Goal: Task Accomplishment & Management: Manage account settings

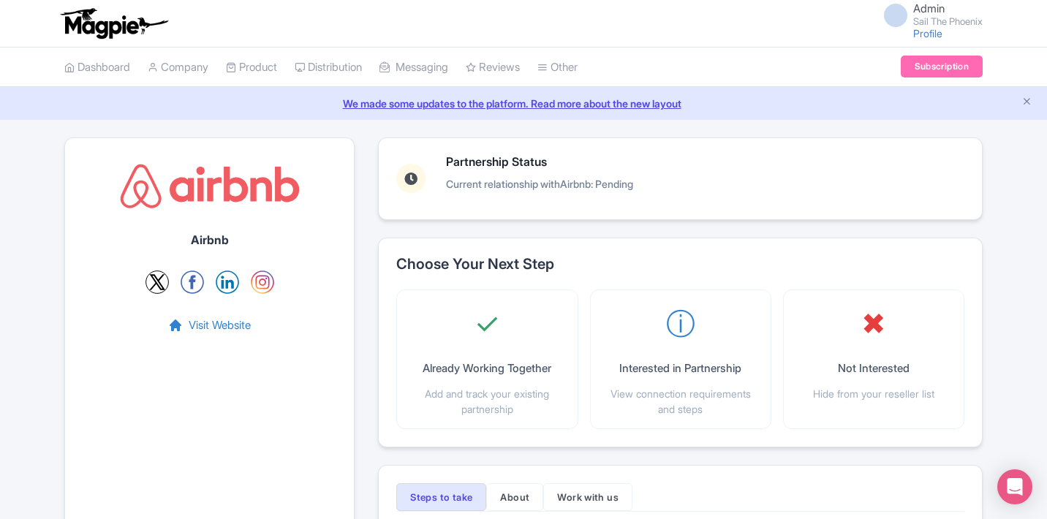
scroll to position [273, 0]
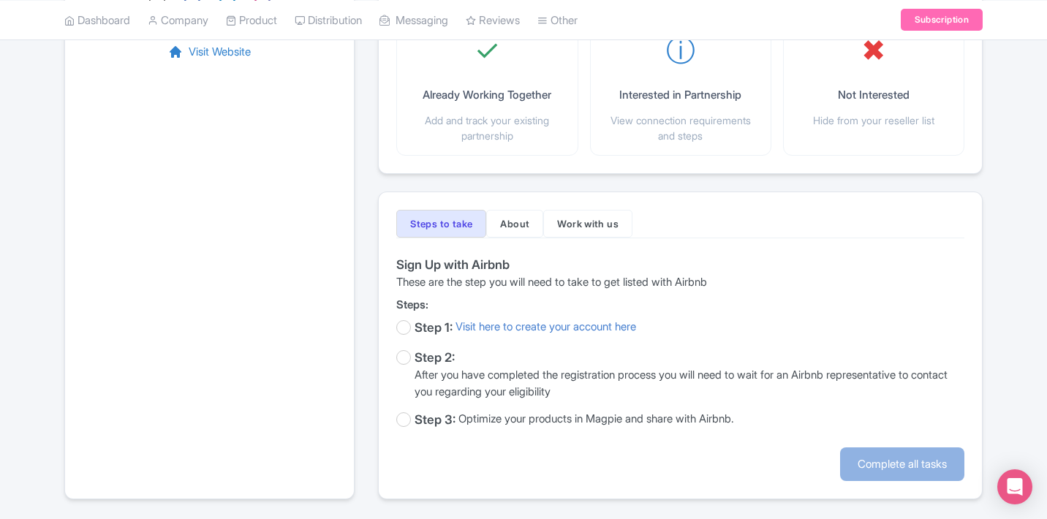
click at [582, 252] on div "Steps to take About Work with us Sign Up with Airbnb These are the step you wil…" at bounding box center [680, 345] width 604 height 308
click at [413, 331] on div "Step 1: Visit here to create your account here" at bounding box center [680, 328] width 568 height 19
click at [404, 330] on label at bounding box center [403, 327] width 15 height 15
click at [404, 330] on input "checkbox" at bounding box center [401, 328] width 10 height 19
checkbox input "true"
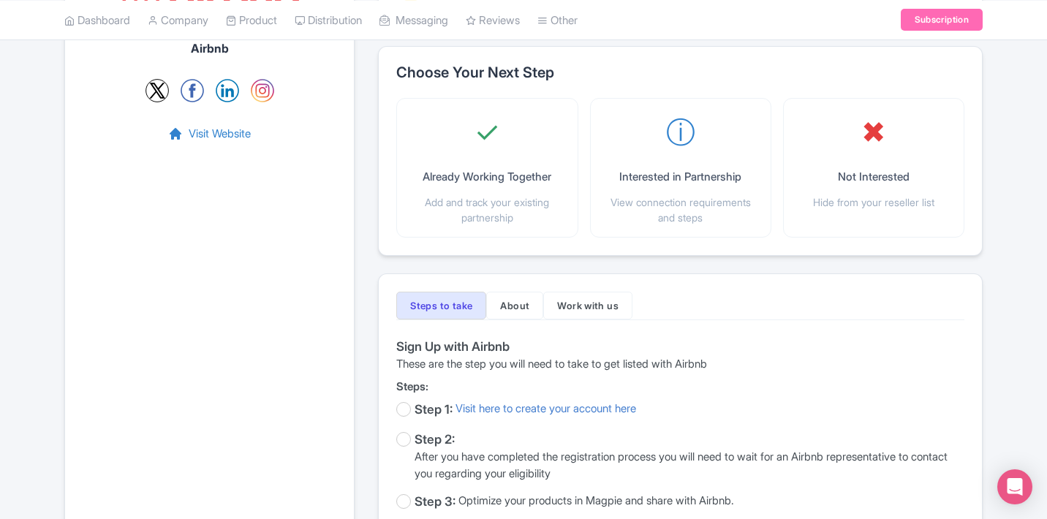
scroll to position [245, 0]
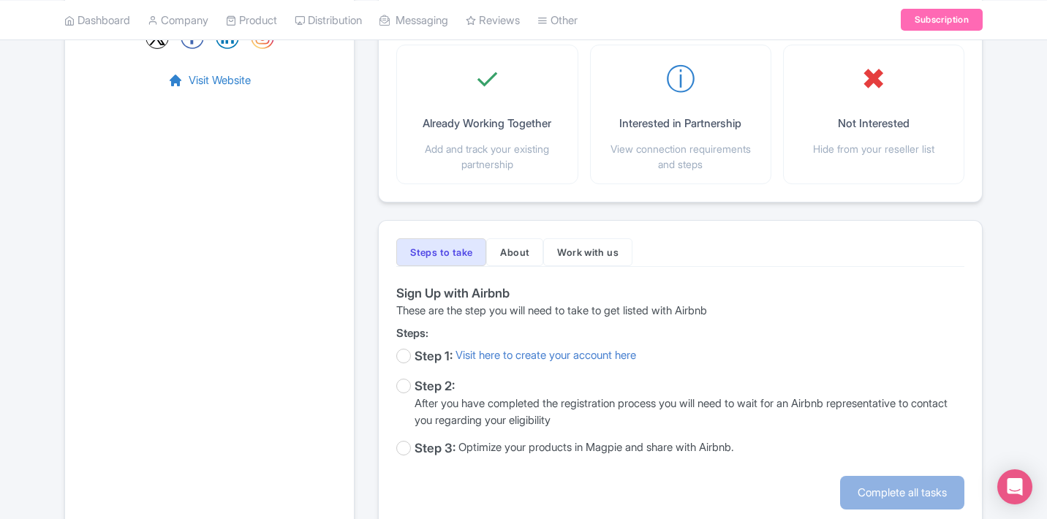
click at [416, 353] on div "Step 1:" at bounding box center [433, 356] width 38 height 19
click at [406, 352] on label at bounding box center [403, 356] width 15 height 15
click at [406, 352] on input "checkbox" at bounding box center [401, 356] width 10 height 19
checkbox input "true"
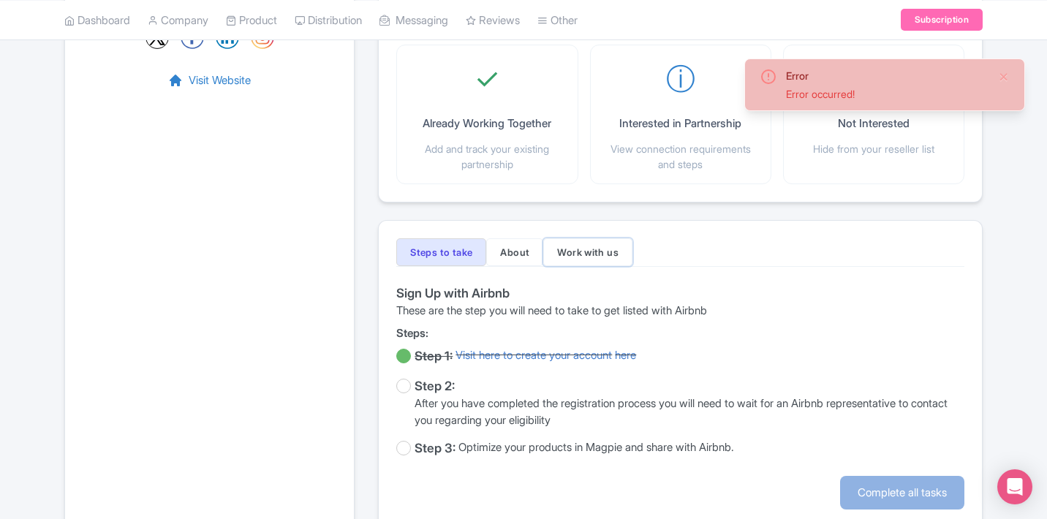
click at [632, 242] on button "Work with us" at bounding box center [587, 252] width 89 height 28
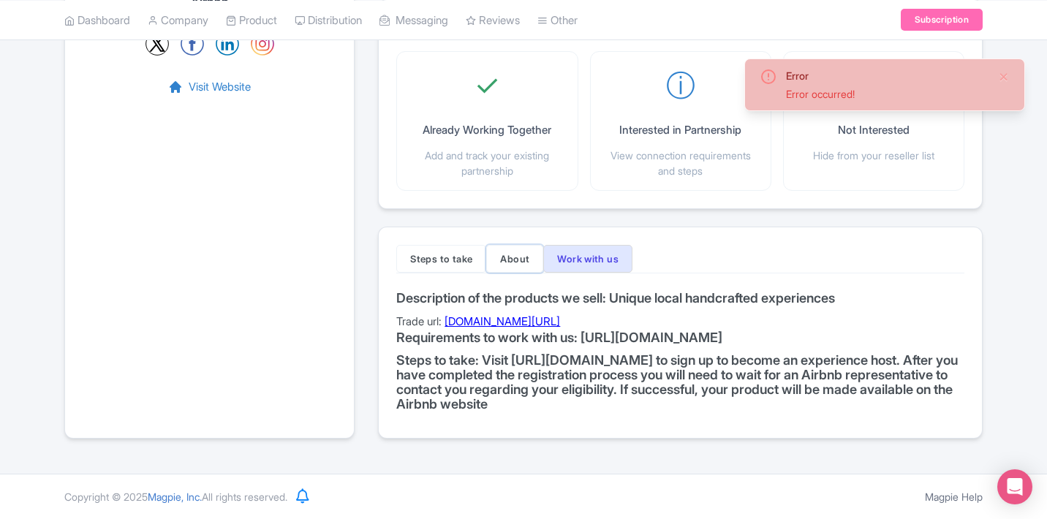
click at [525, 256] on button "About" at bounding box center [514, 259] width 57 height 28
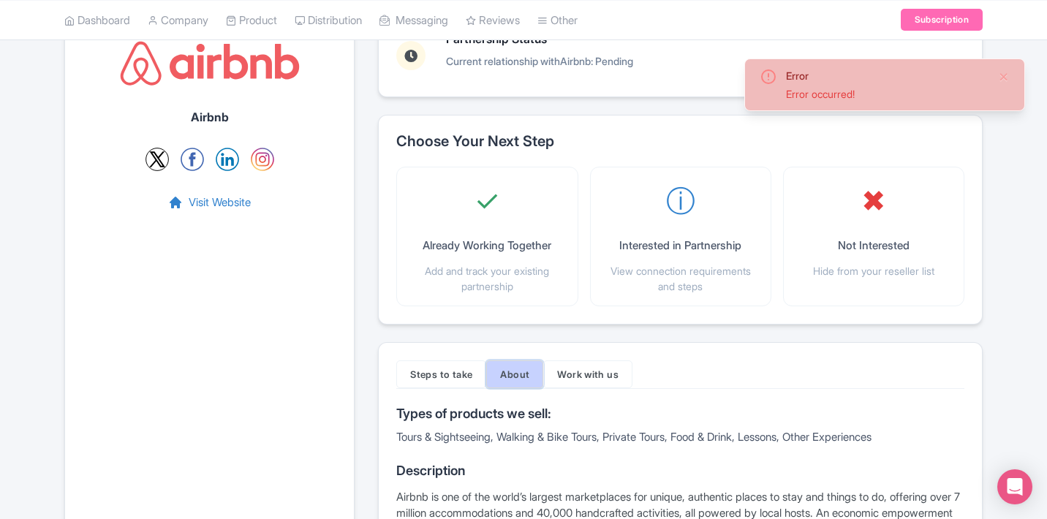
scroll to position [0, 0]
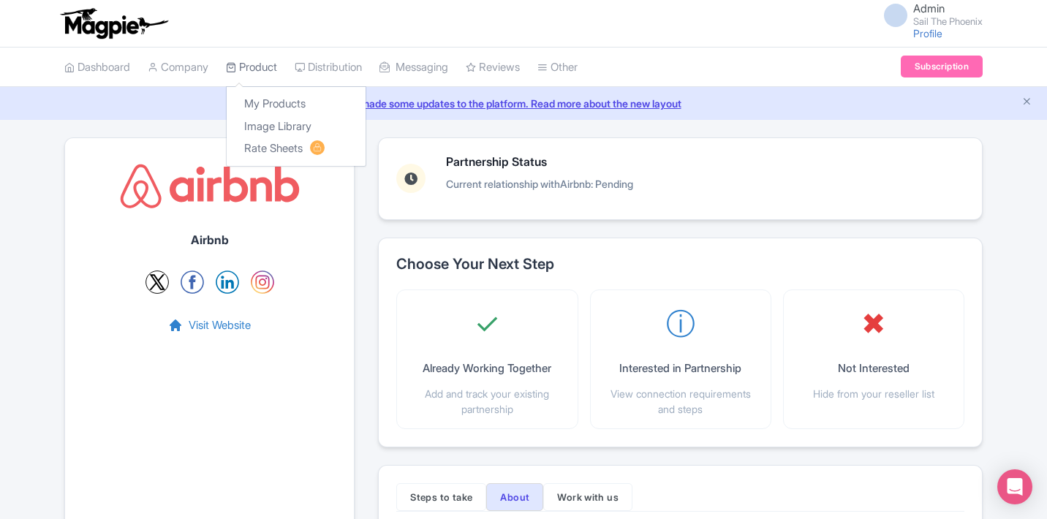
click at [266, 71] on link "Product" at bounding box center [251, 68] width 51 height 40
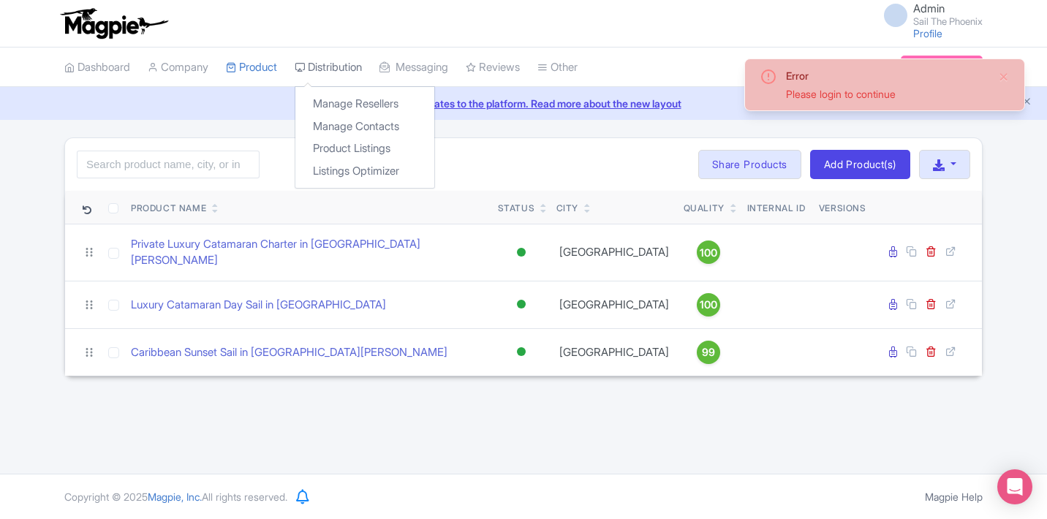
click at [318, 64] on link "Distribution" at bounding box center [328, 68] width 67 height 40
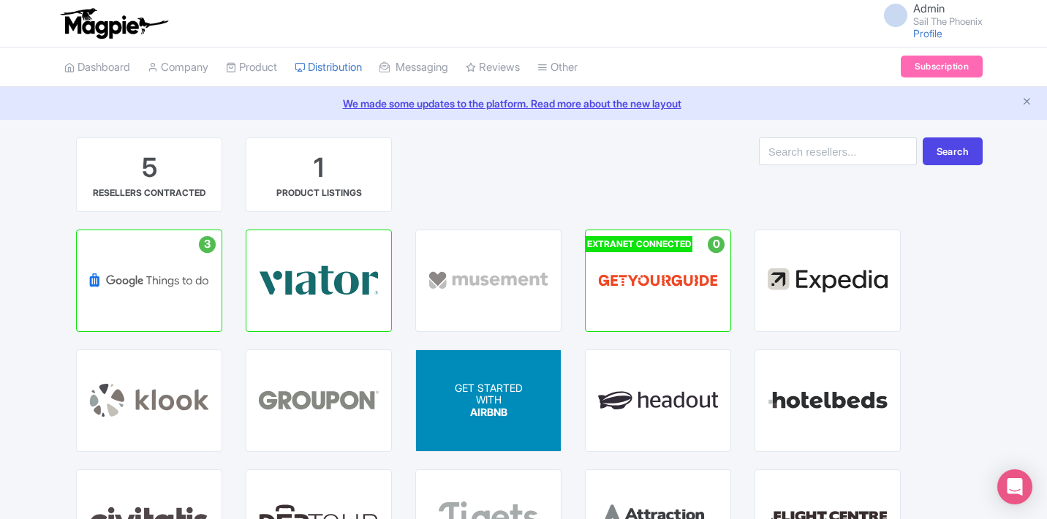
click at [495, 428] on div "GET STARTED WITH AIRBNB" at bounding box center [488, 400] width 145 height 101
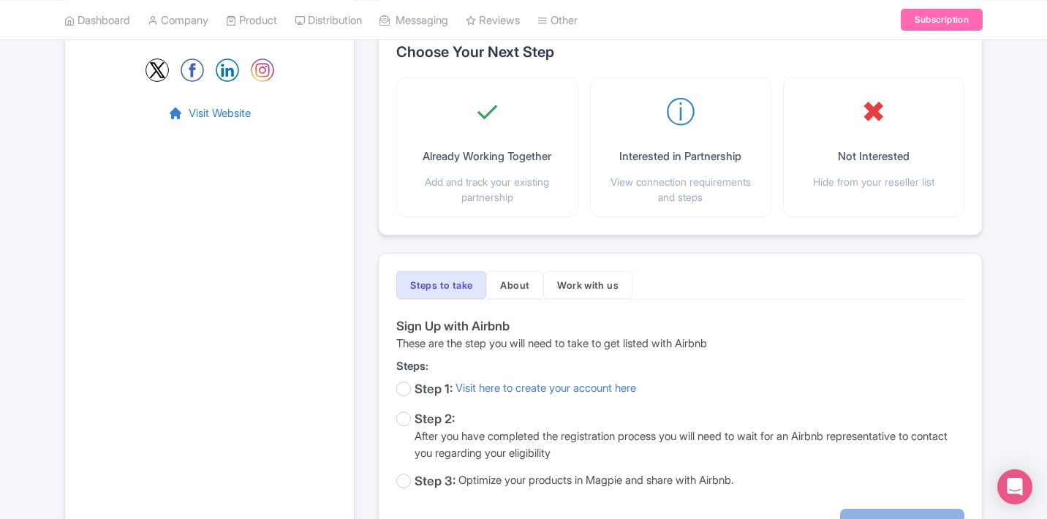
scroll to position [213, 0]
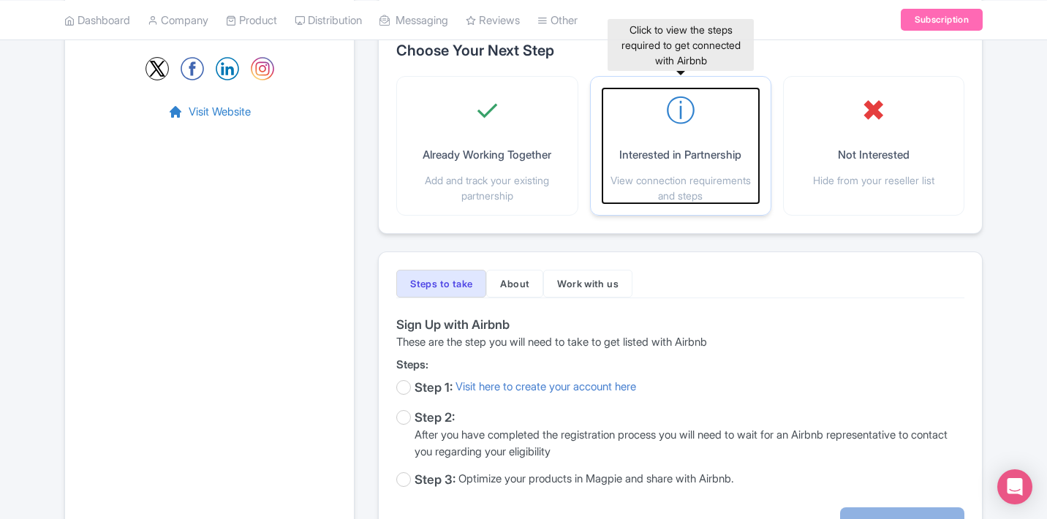
click at [685, 129] on span "ⓘ" at bounding box center [680, 110] width 29 height 44
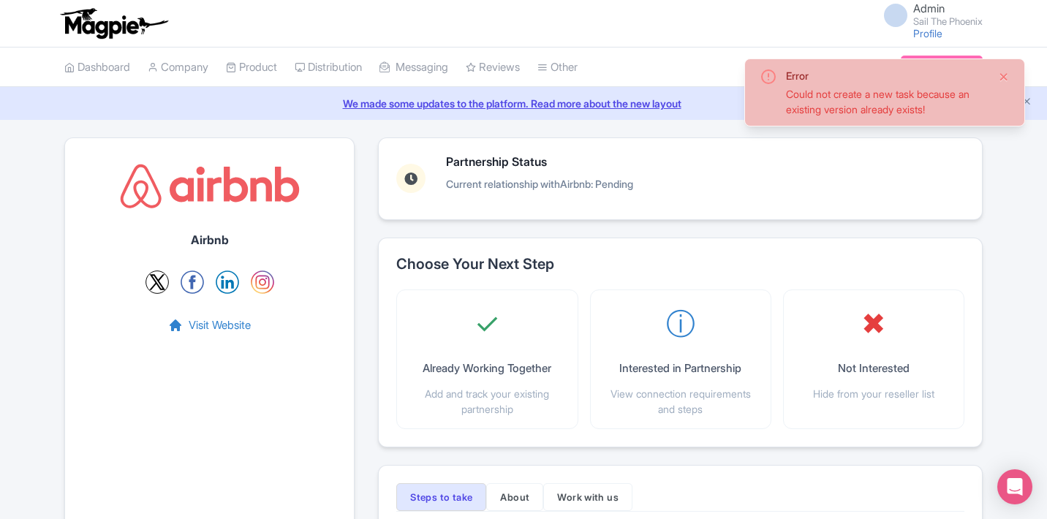
click at [1006, 77] on button "Close" at bounding box center [1004, 77] width 12 height 18
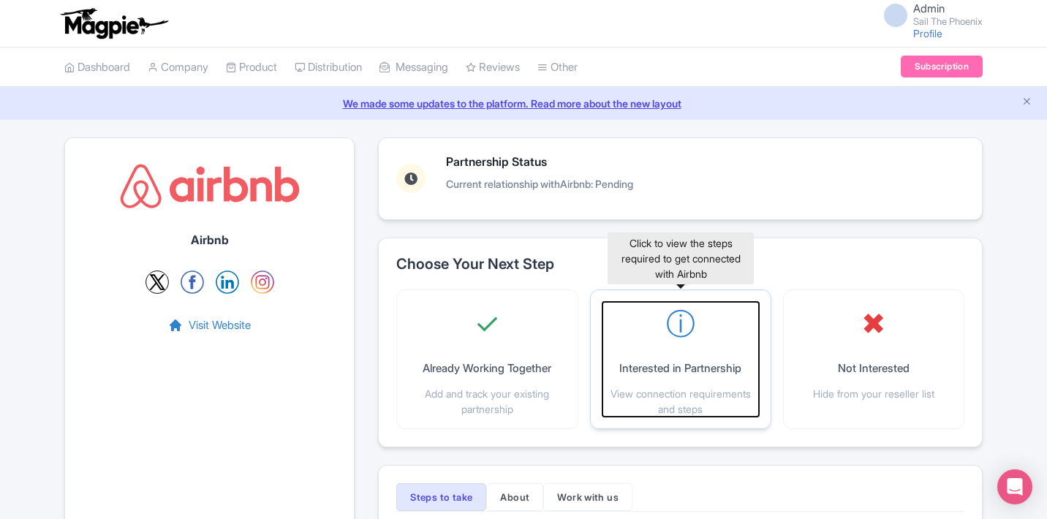
click at [673, 365] on p "Interested in Partnership" at bounding box center [680, 368] width 122 height 17
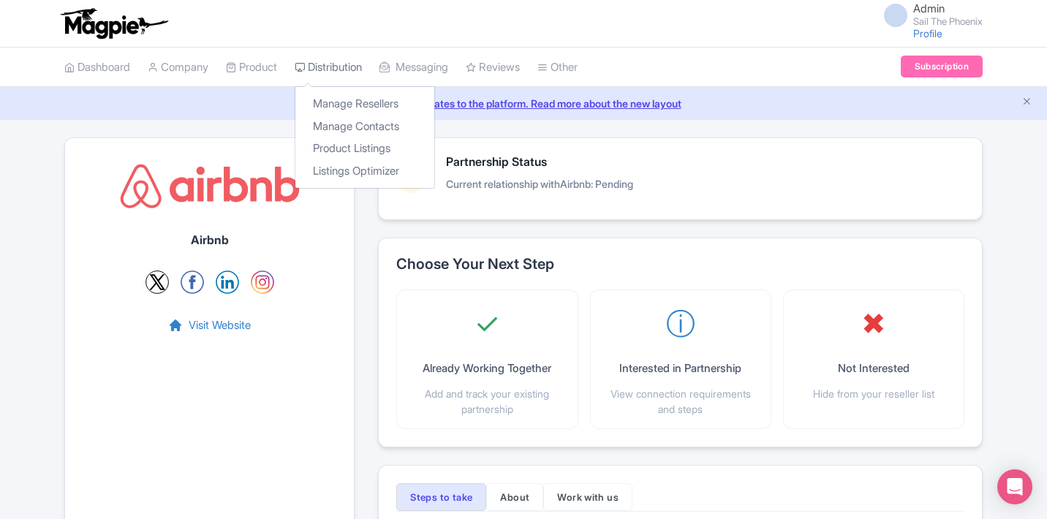
click at [333, 72] on link "Distribution" at bounding box center [328, 68] width 67 height 40
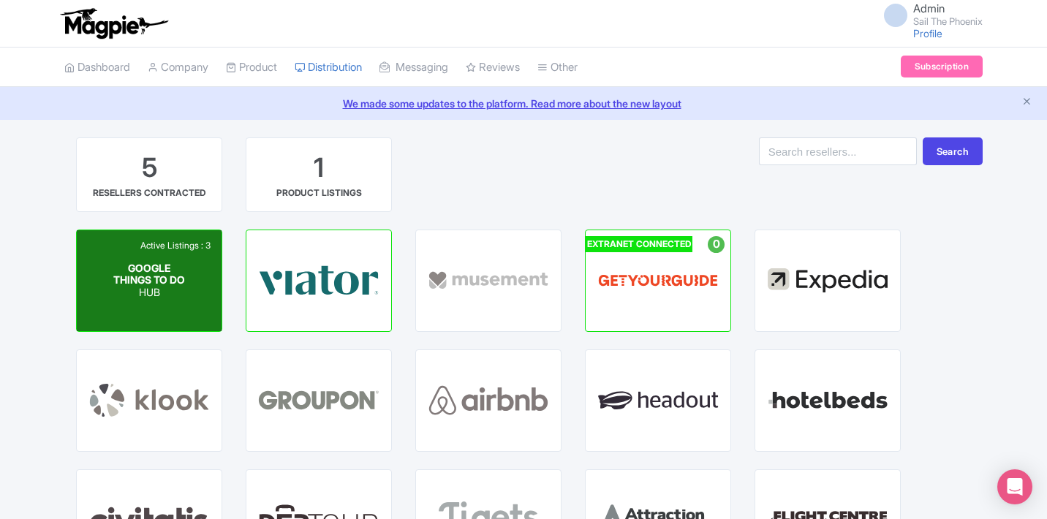
click at [158, 246] on div "Active Listings : 3" at bounding box center [175, 245] width 77 height 13
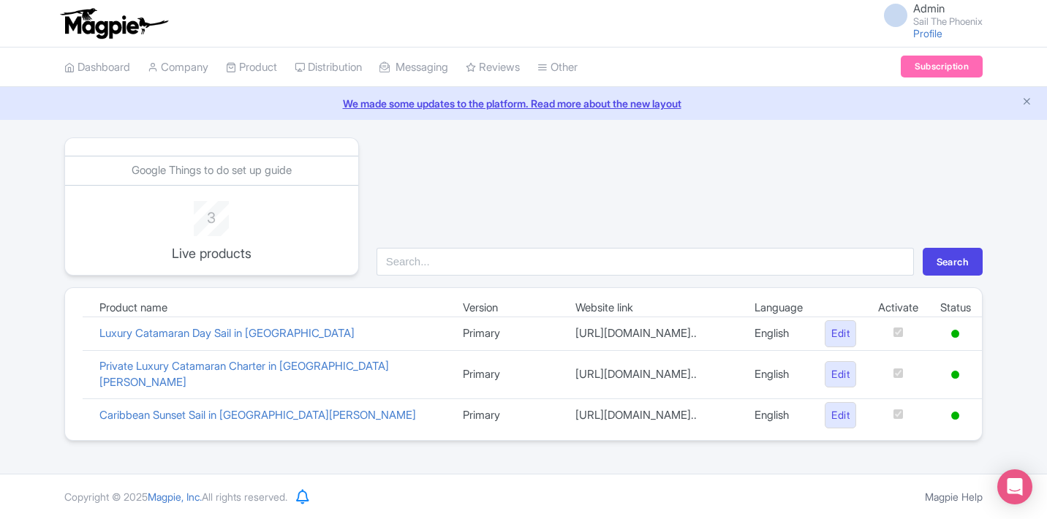
click at [376, 105] on link "We made some updates to the platform. Read more about the new layout" at bounding box center [523, 103] width 1029 height 15
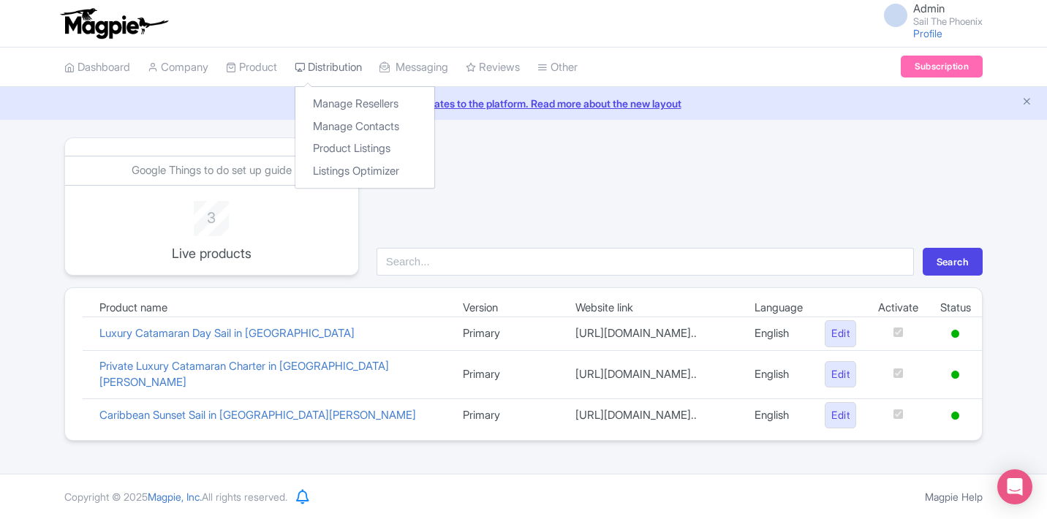
click at [330, 83] on link "Distribution" at bounding box center [328, 68] width 67 height 40
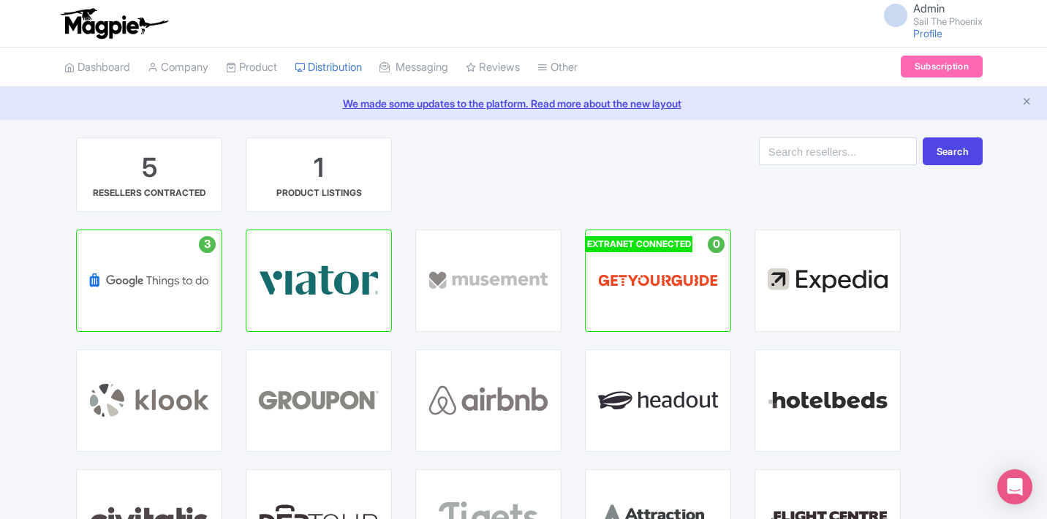
click at [479, 180] on div "5 RESELLERS CONTRACTED 1 PRODUCT LISTINGS" at bounding box center [339, 183] width 551 height 92
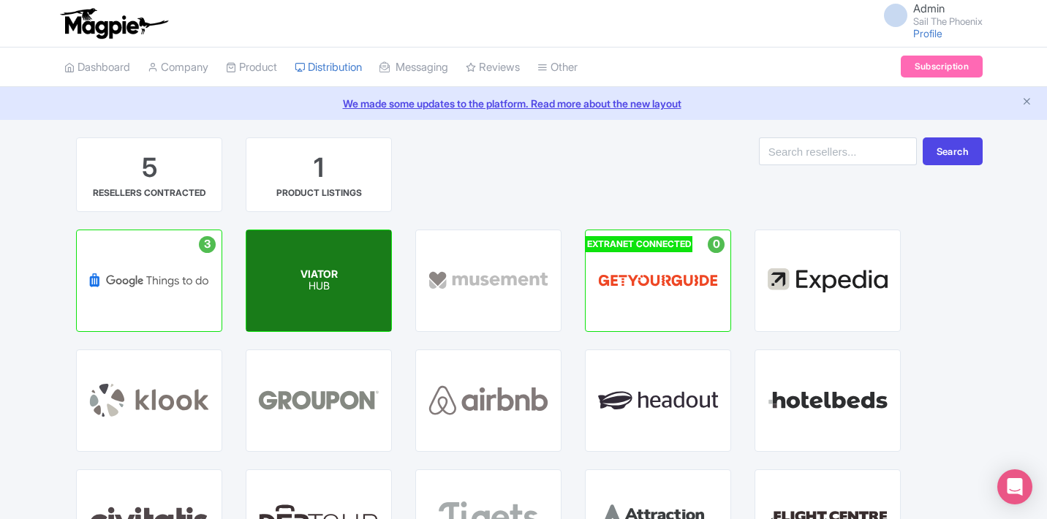
click at [338, 286] on div "VIATOR HUB" at bounding box center [318, 280] width 145 height 101
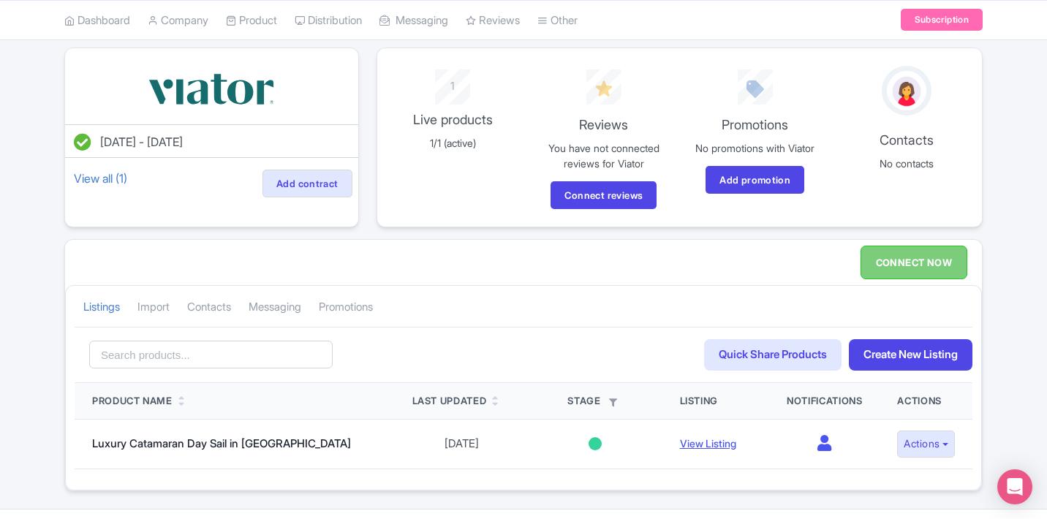
scroll to position [125, 0]
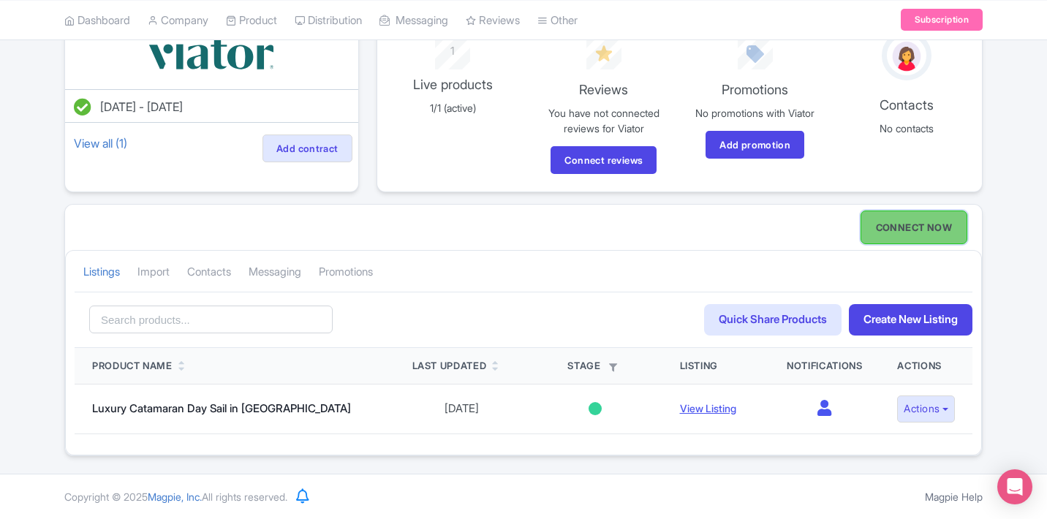
click at [878, 219] on link "CONNECT NOW" at bounding box center [913, 227] width 107 height 34
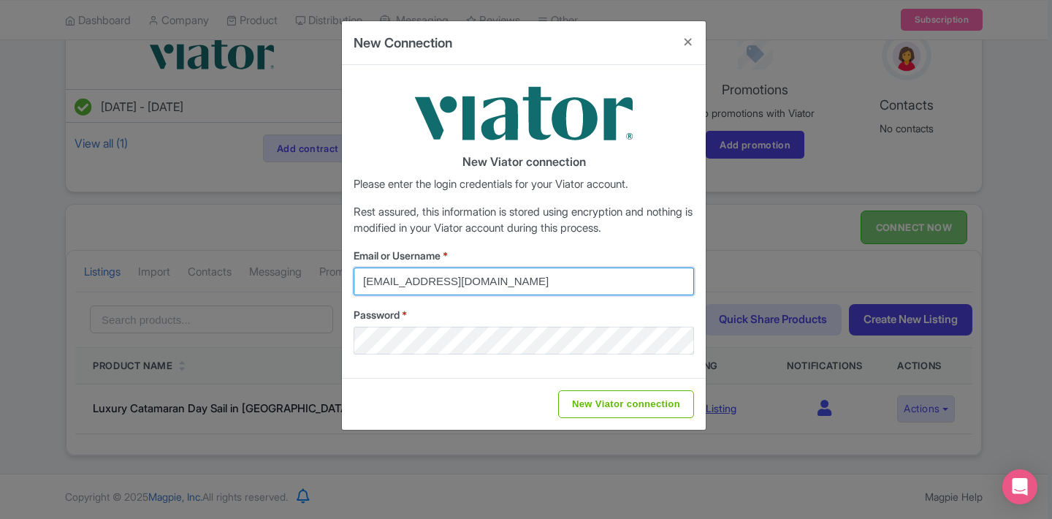
click at [582, 281] on input "marketing@sailthephoenix.com" at bounding box center [524, 281] width 341 height 28
click at [458, 272] on input "marketing@sailthephoenix.com" at bounding box center [524, 281] width 341 height 28
type input "guido@sailthephoenix.com"
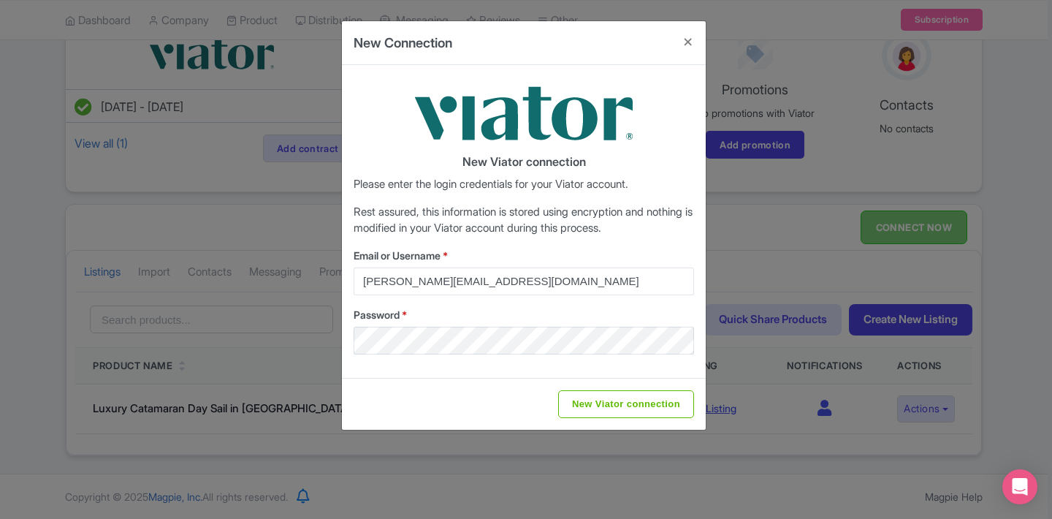
click at [674, 379] on div "New Viator connection" at bounding box center [524, 404] width 364 height 52
click at [645, 405] on input "New Viator connection" at bounding box center [626, 404] width 136 height 28
type input "Saving..."
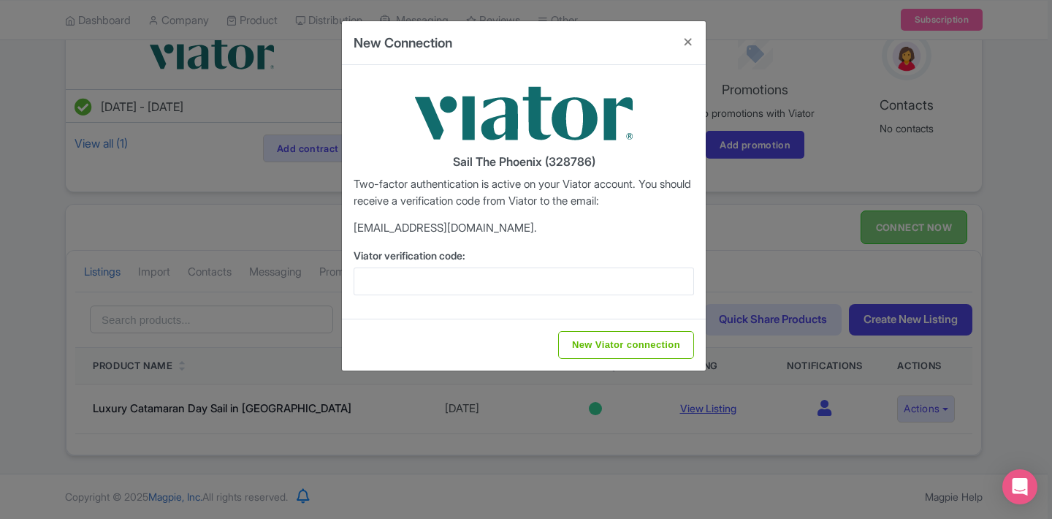
click at [511, 219] on div "Sail The Phoenix (328786) Two-factor authentication is active on your Viator ac…" at bounding box center [524, 192] width 364 height 254
click at [421, 291] on input "Viator verification code:" at bounding box center [524, 281] width 341 height 28
click at [420, 286] on input "Viator verification code:" at bounding box center [524, 281] width 341 height 28
click at [584, 246] on div "Sail The Phoenix (328786) Two-factor authentication is active on your Viator ac…" at bounding box center [524, 192] width 364 height 254
click at [557, 277] on input "Viator verification code:" at bounding box center [524, 281] width 341 height 28
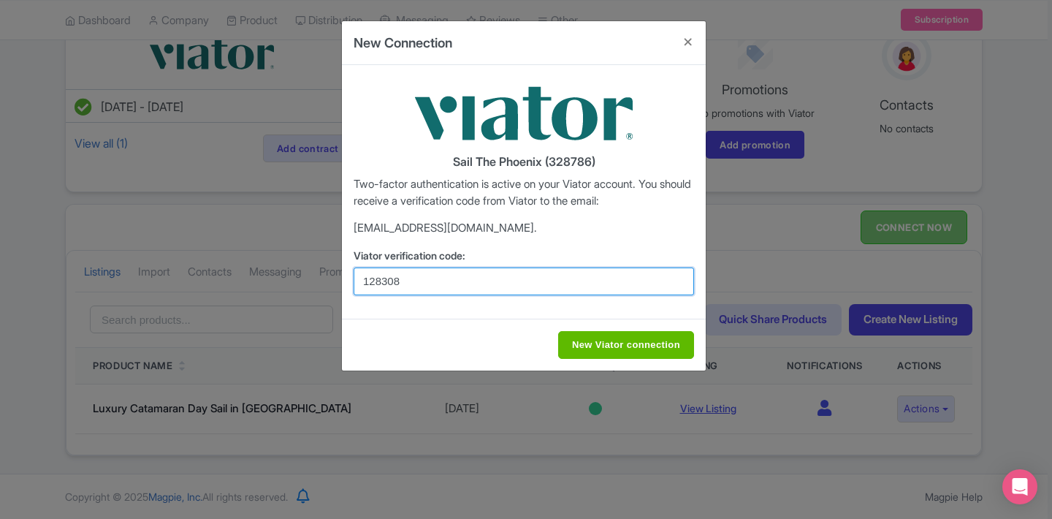
type input "128308"
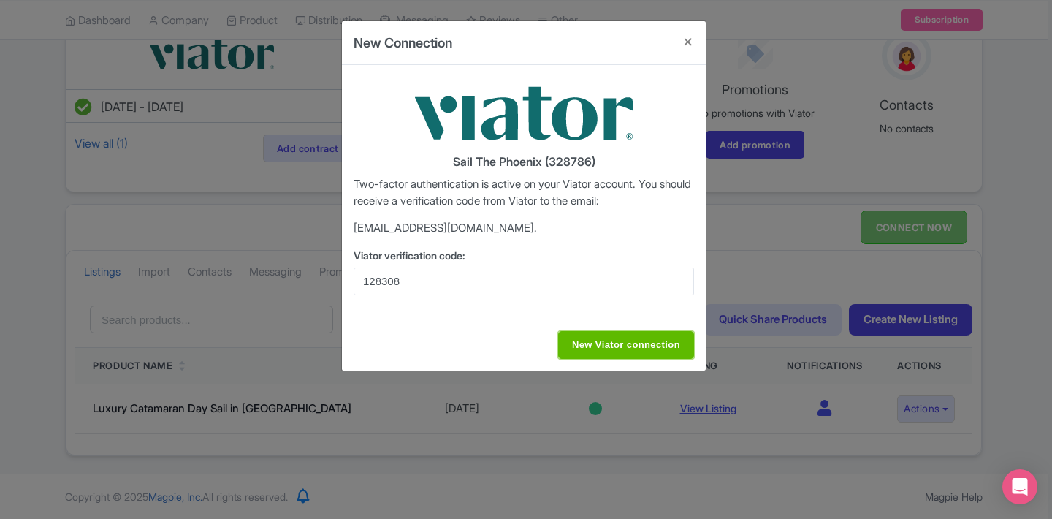
click at [658, 335] on input "New Viator connection" at bounding box center [626, 345] width 136 height 28
type input "Saving..."
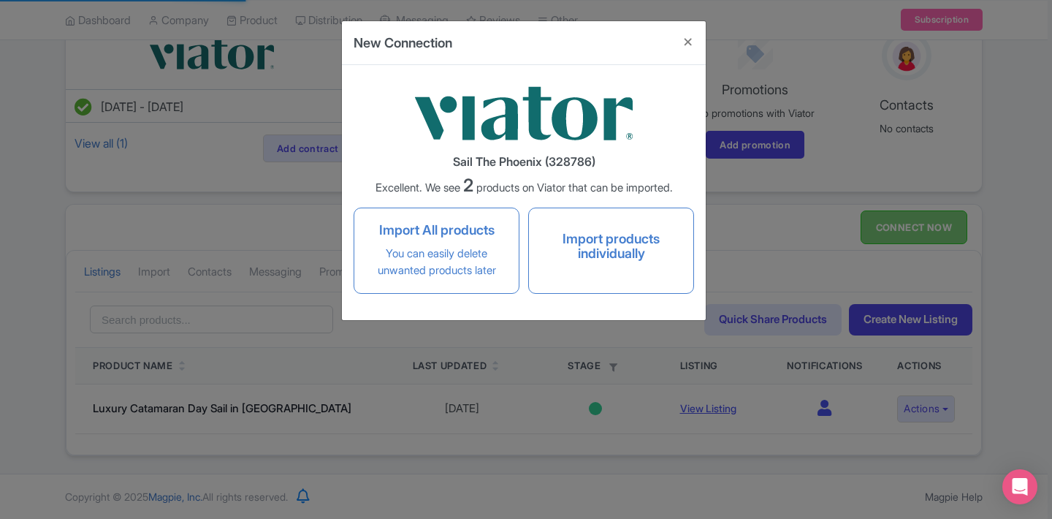
click at [457, 192] on p "Excellent. We see 2 products on Viator that can be imported." at bounding box center [524, 186] width 341 height 20
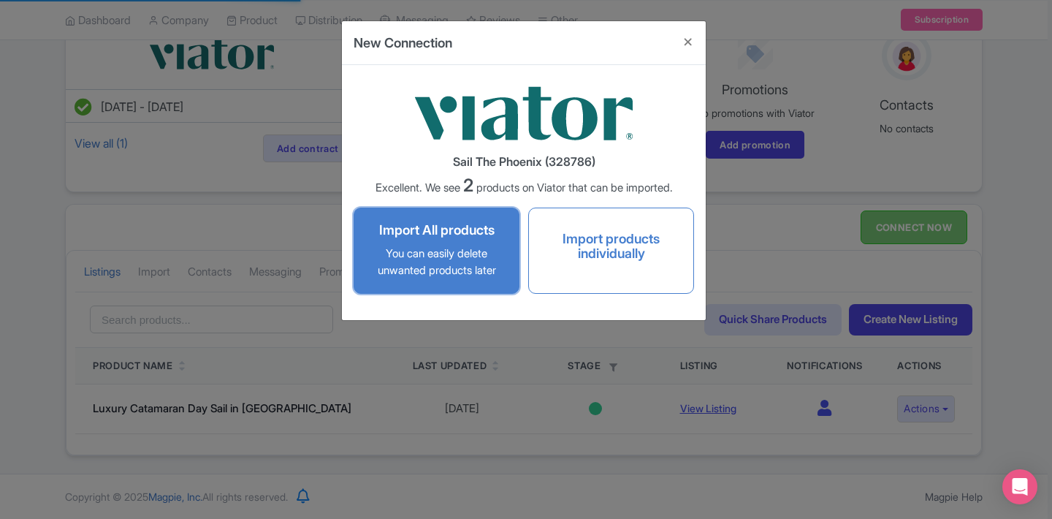
click at [509, 255] on div "Import All products You can easily delete unwanted products later" at bounding box center [436, 251] width 147 height 68
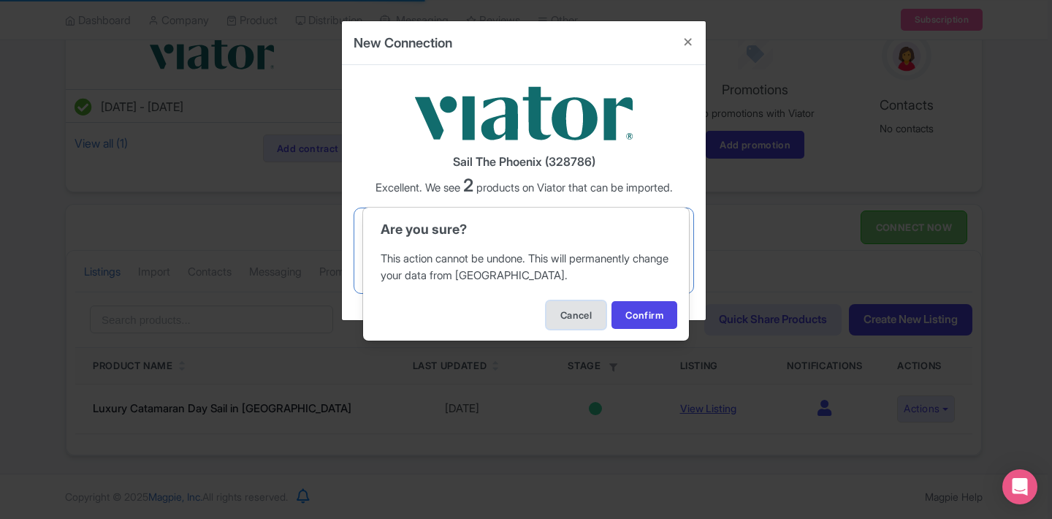
click at [563, 311] on button "Cancel" at bounding box center [576, 315] width 59 height 28
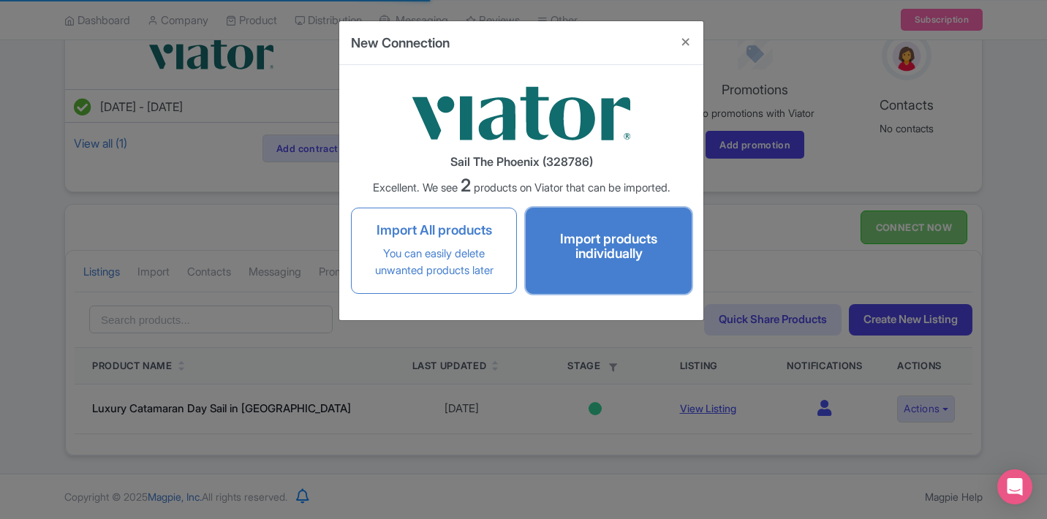
click at [570, 270] on div "Import products individually" at bounding box center [608, 250] width 147 height 49
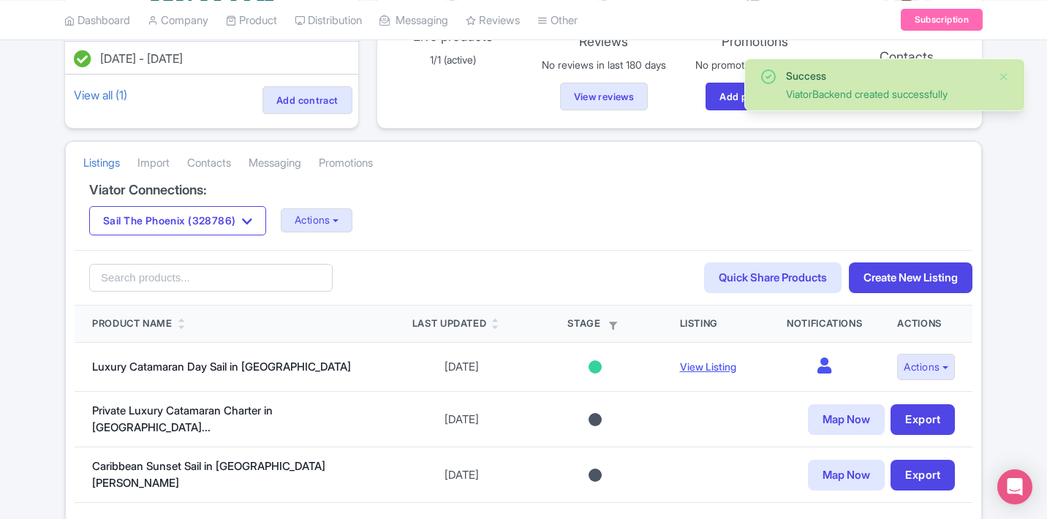
scroll to position [239, 0]
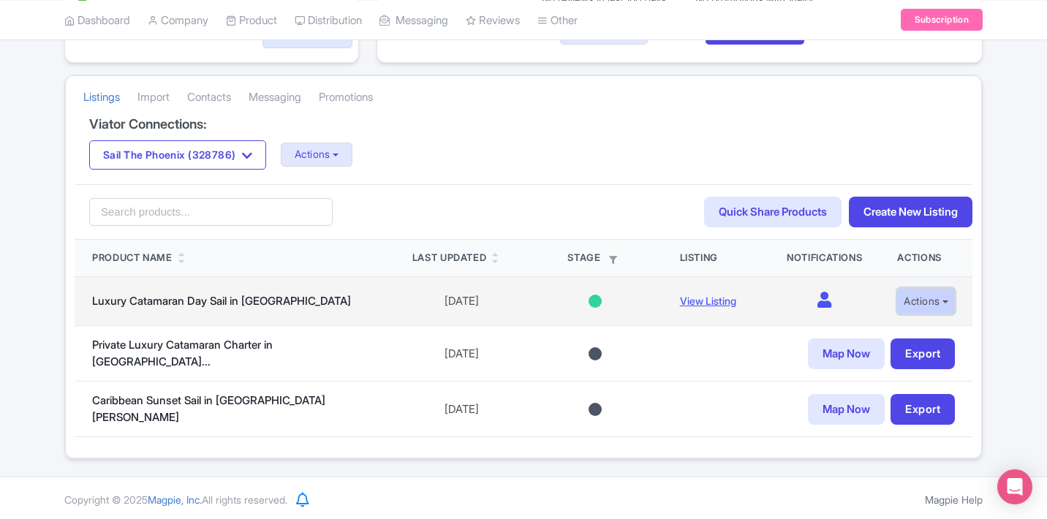
click at [937, 302] on button "Actions" at bounding box center [926, 301] width 58 height 27
click at [936, 300] on button "Actions" at bounding box center [926, 301] width 58 height 27
click at [684, 299] on link "View Listing" at bounding box center [708, 301] width 56 height 12
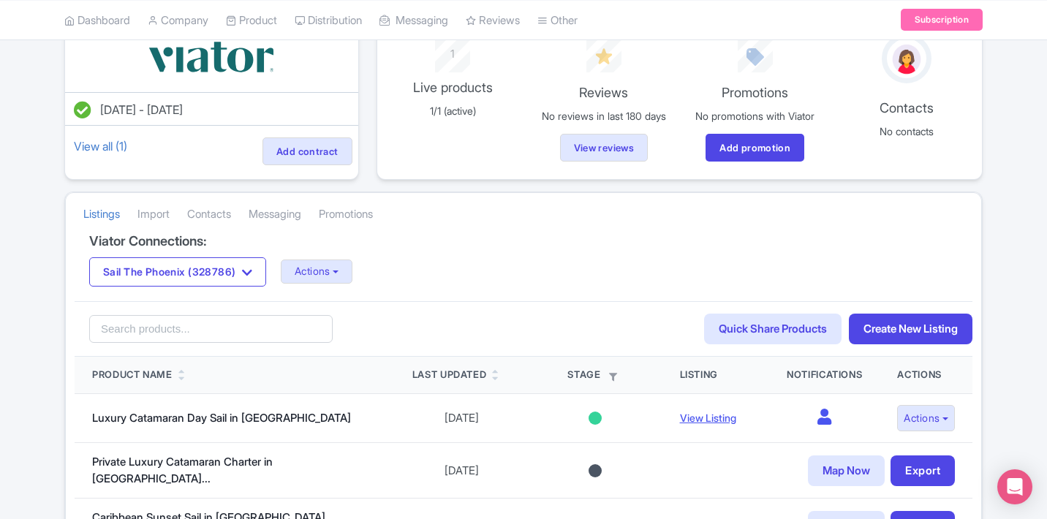
scroll to position [124, 0]
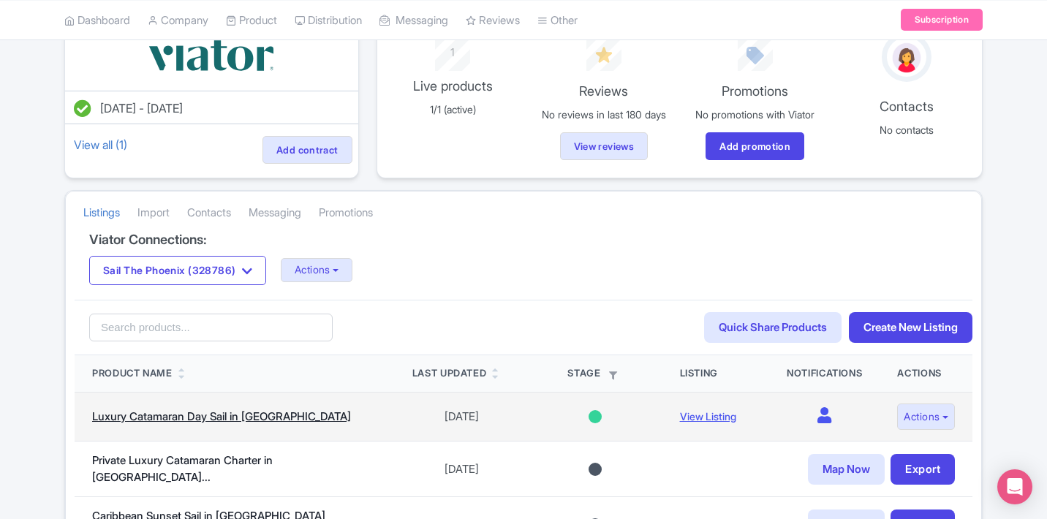
click at [250, 417] on link "Luxury Catamaran Day Sail in [GEOGRAPHIC_DATA]" at bounding box center [221, 416] width 259 height 14
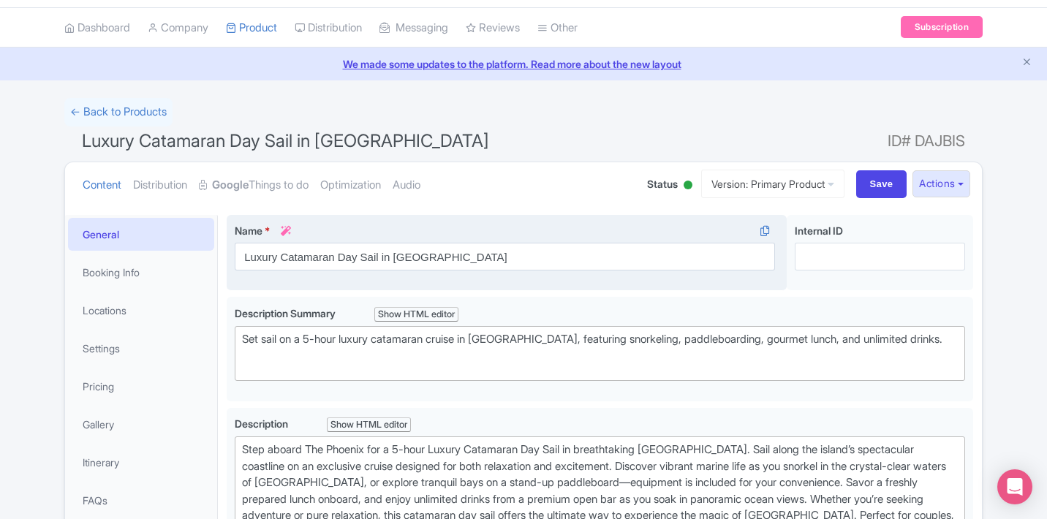
scroll to position [37, 0]
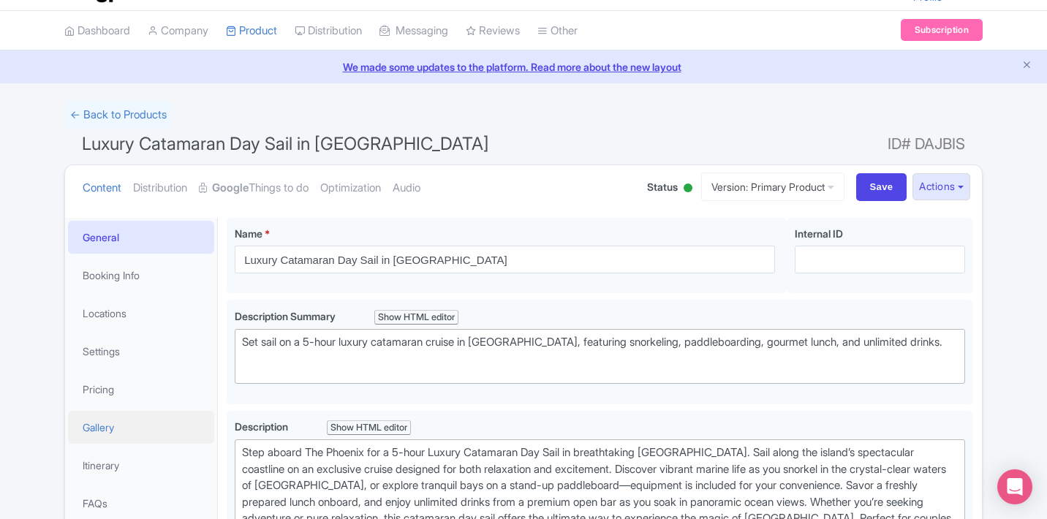
click at [150, 433] on link "Gallery" at bounding box center [141, 427] width 146 height 33
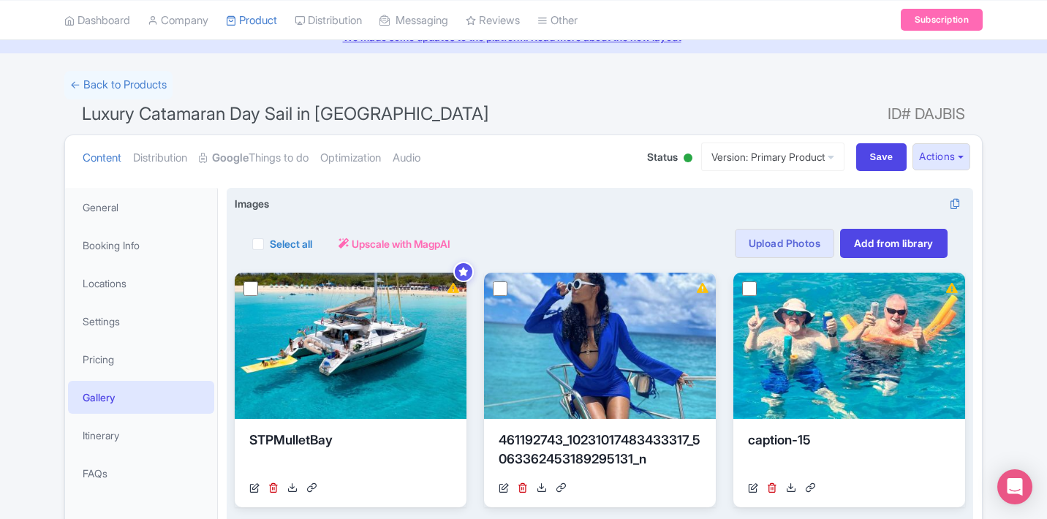
scroll to position [63, 0]
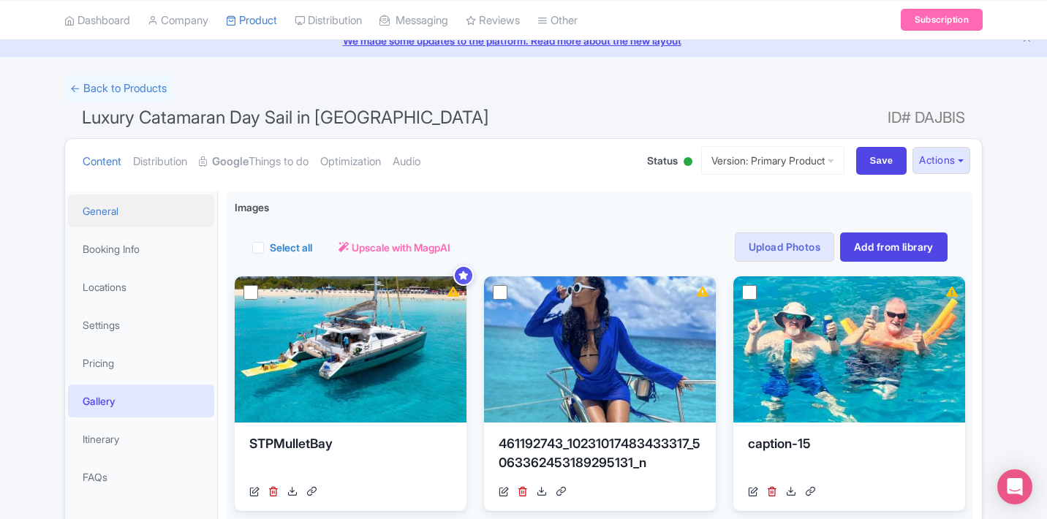
click at [132, 210] on link "General" at bounding box center [141, 210] width 146 height 33
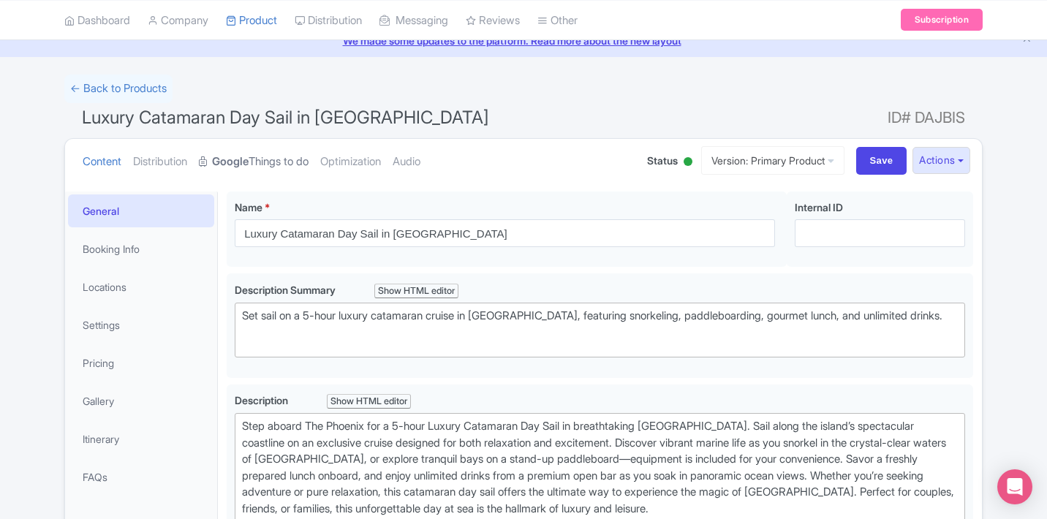
scroll to position [0, 0]
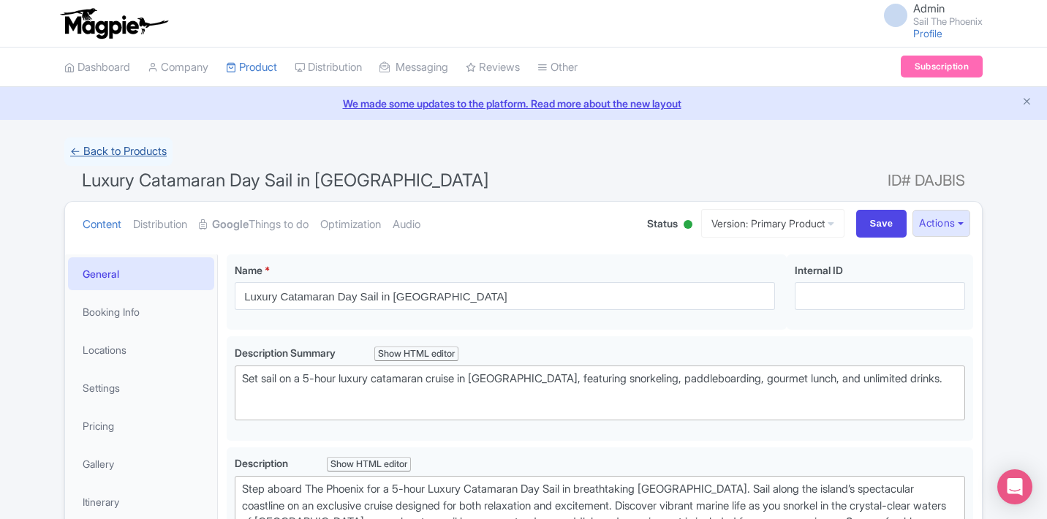
click at [144, 155] on link "← Back to Products" at bounding box center [118, 151] width 108 height 29
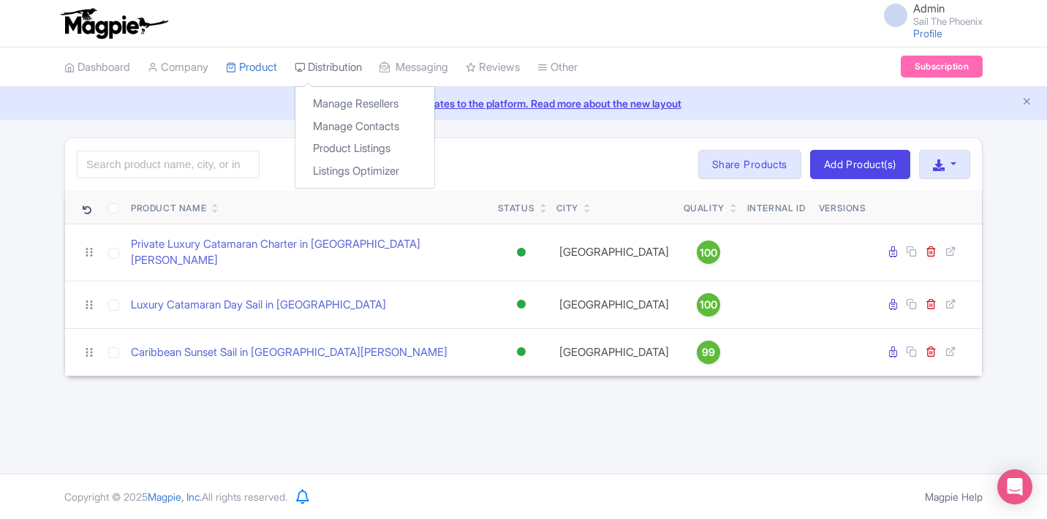
click at [315, 60] on link "Distribution" at bounding box center [328, 68] width 67 height 40
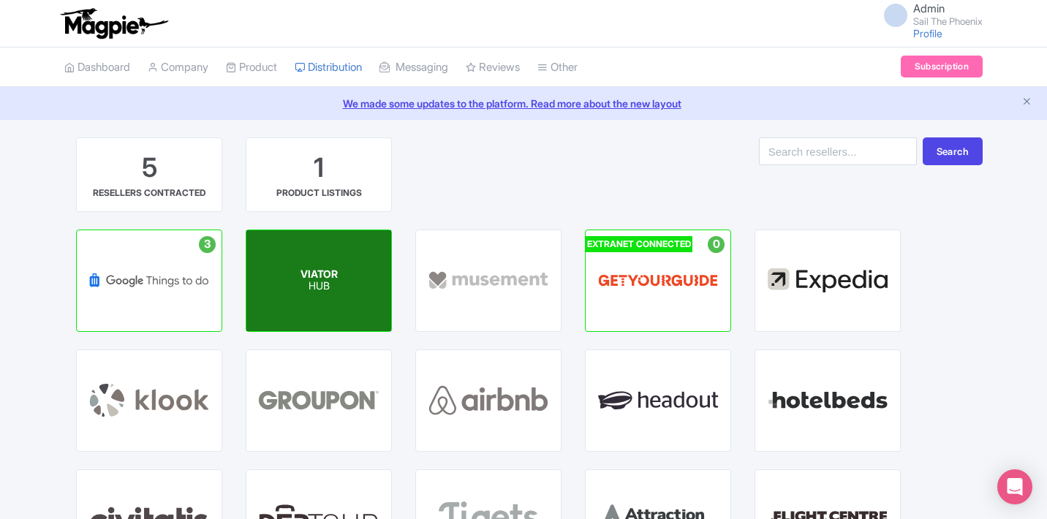
click at [334, 278] on span "VIATOR" at bounding box center [318, 273] width 37 height 12
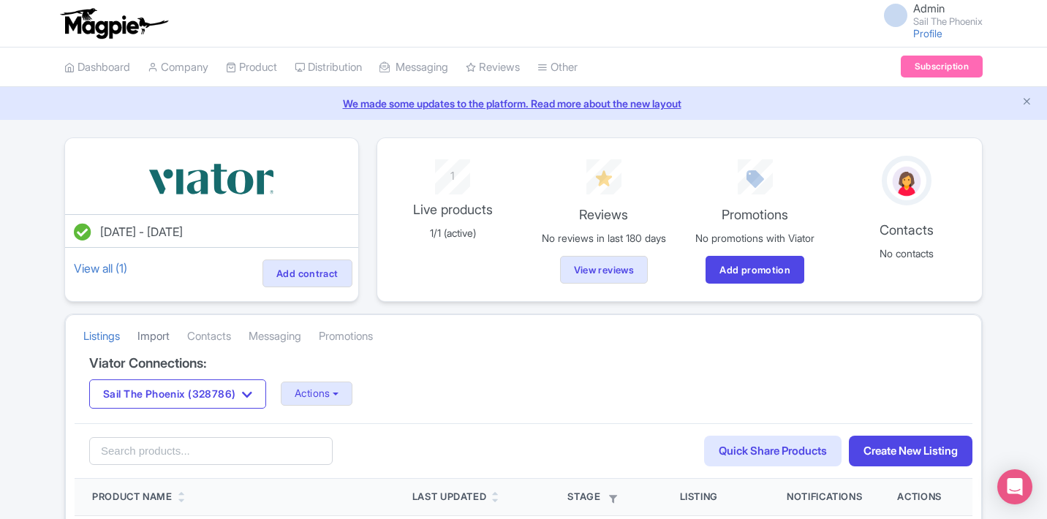
click at [170, 339] on link "Import" at bounding box center [153, 336] width 32 height 40
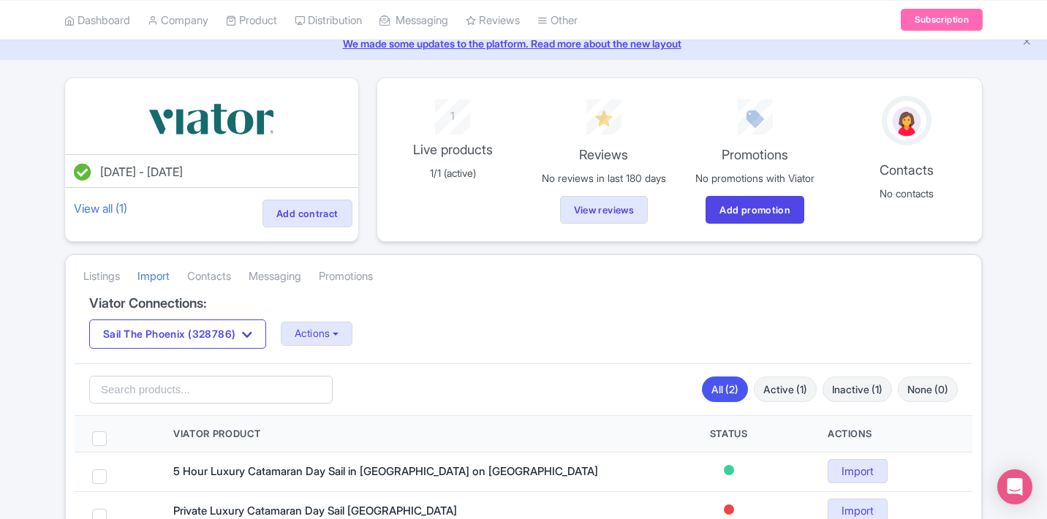
scroll to position [37, 0]
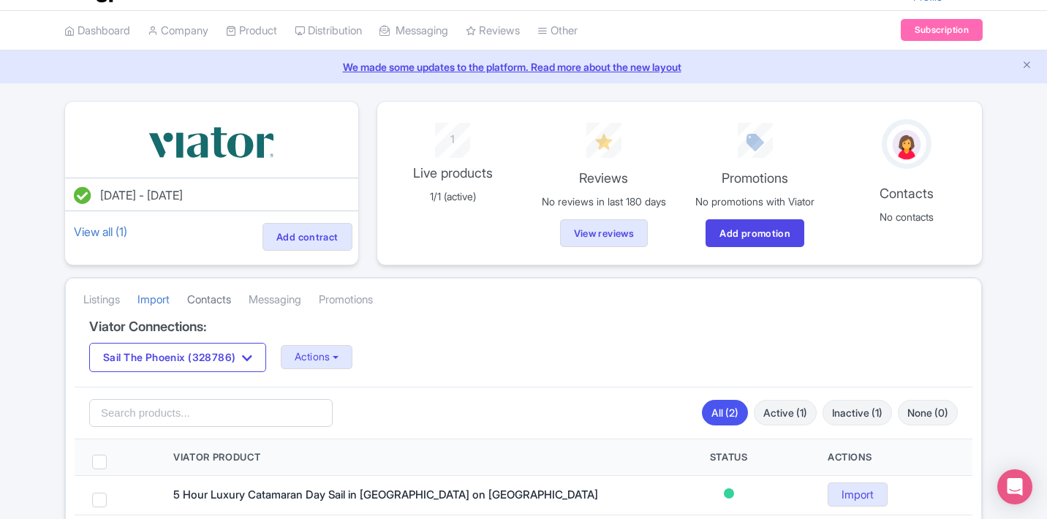
click at [229, 298] on link "Contacts" at bounding box center [209, 300] width 44 height 40
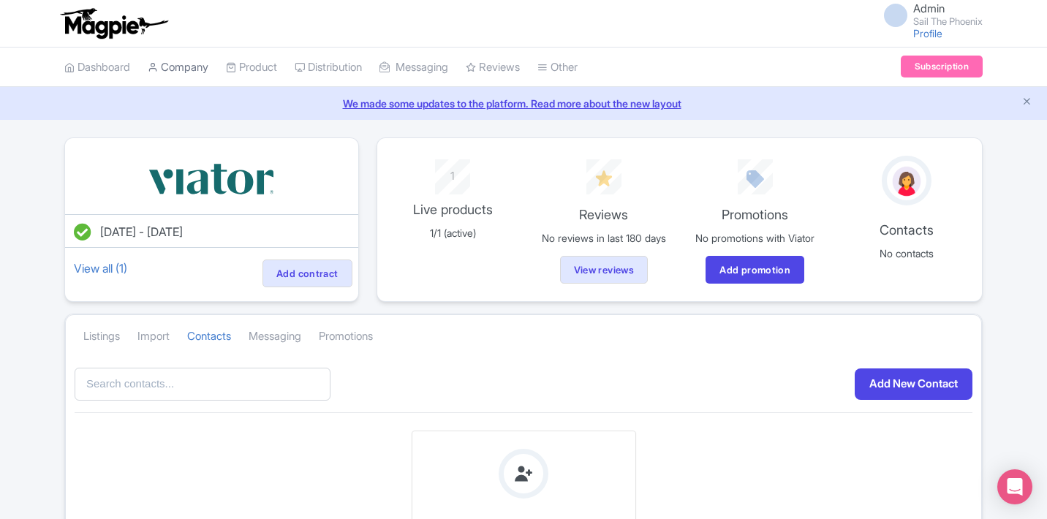
click at [208, 68] on link "Company" at bounding box center [178, 68] width 61 height 40
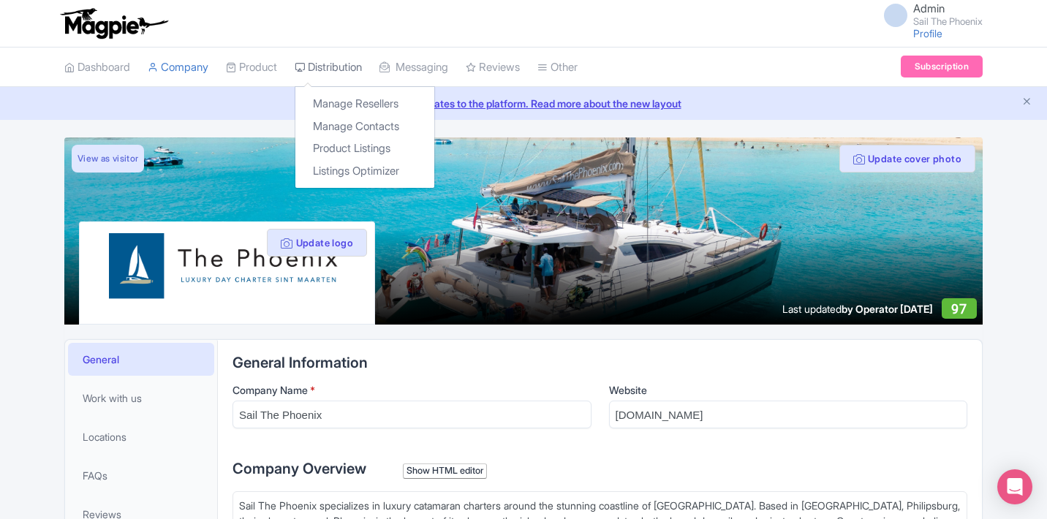
click at [310, 61] on link "Distribution" at bounding box center [328, 68] width 67 height 40
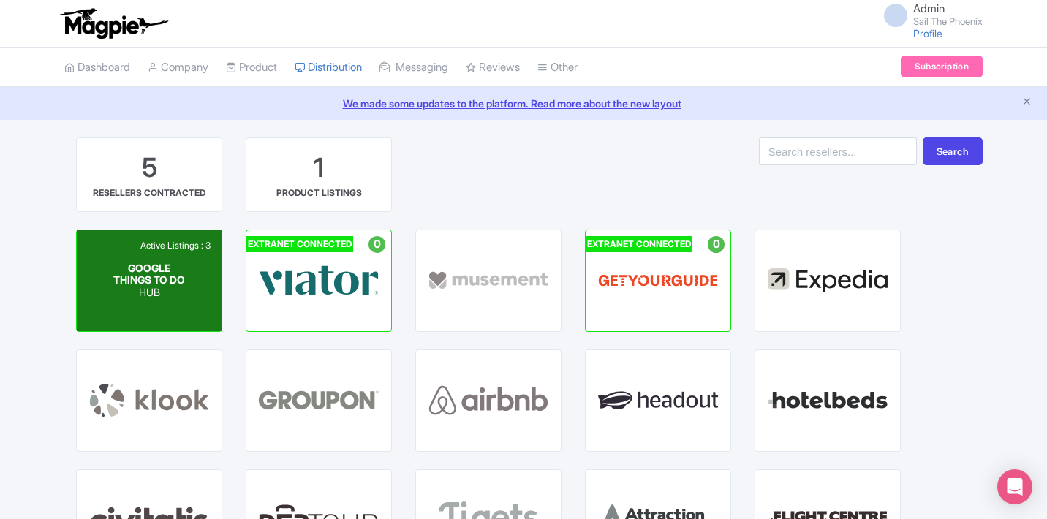
click at [148, 243] on div "Active Listings : 3" at bounding box center [175, 245] width 77 height 13
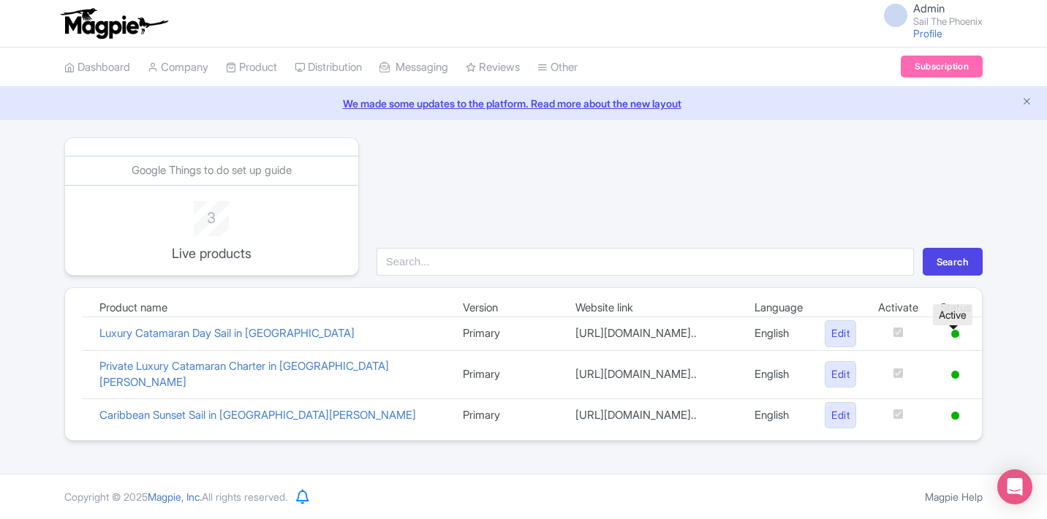
click at [956, 333] on icon at bounding box center [955, 334] width 8 height 8
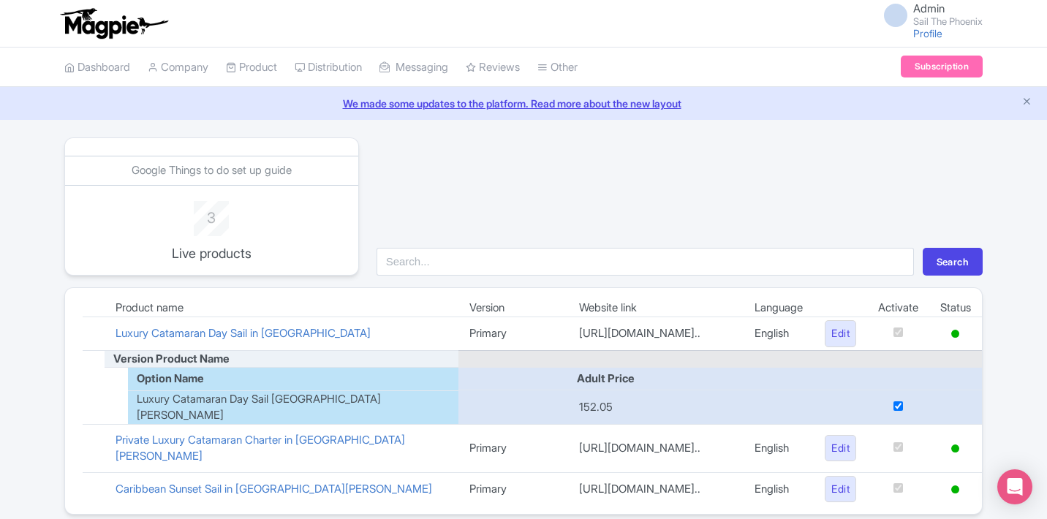
click at [990, 319] on div "Google Things to do set up guide 3 Live products Search Product name Version We…" at bounding box center [523, 325] width 935 height 377
click at [751, 179] on div "Search" at bounding box center [679, 206] width 623 height 138
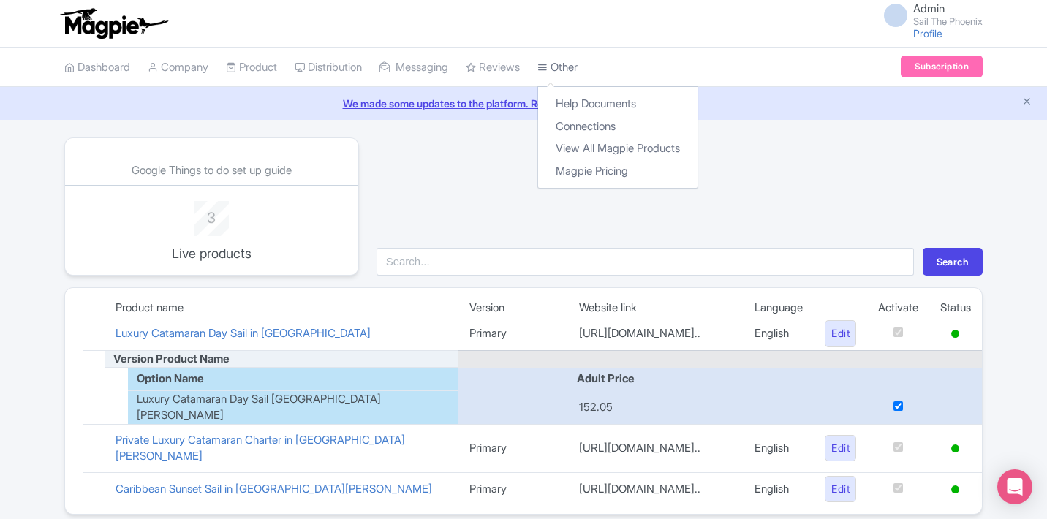
click at [577, 60] on link "Other" at bounding box center [557, 68] width 40 height 40
click at [588, 121] on link "Connections" at bounding box center [617, 126] width 159 height 23
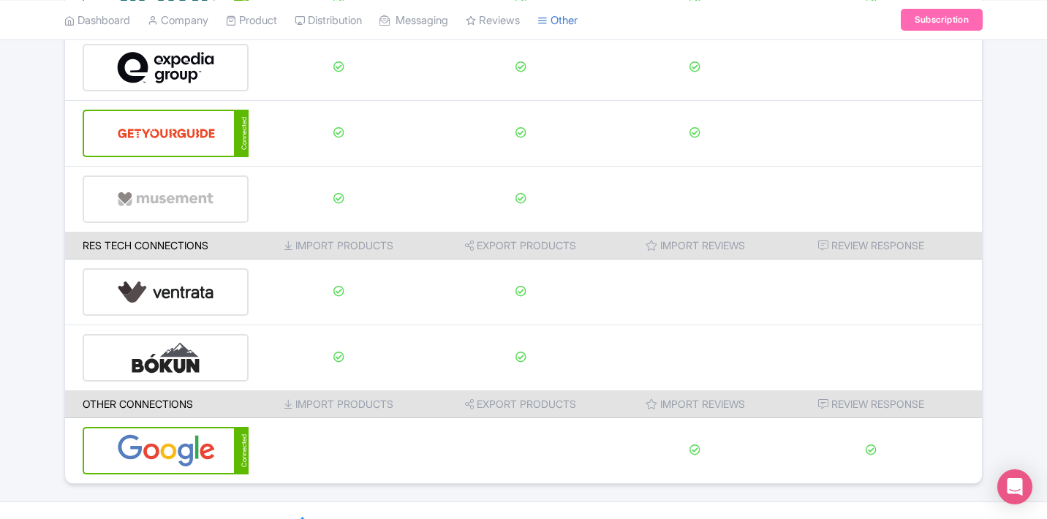
scroll to position [258, 0]
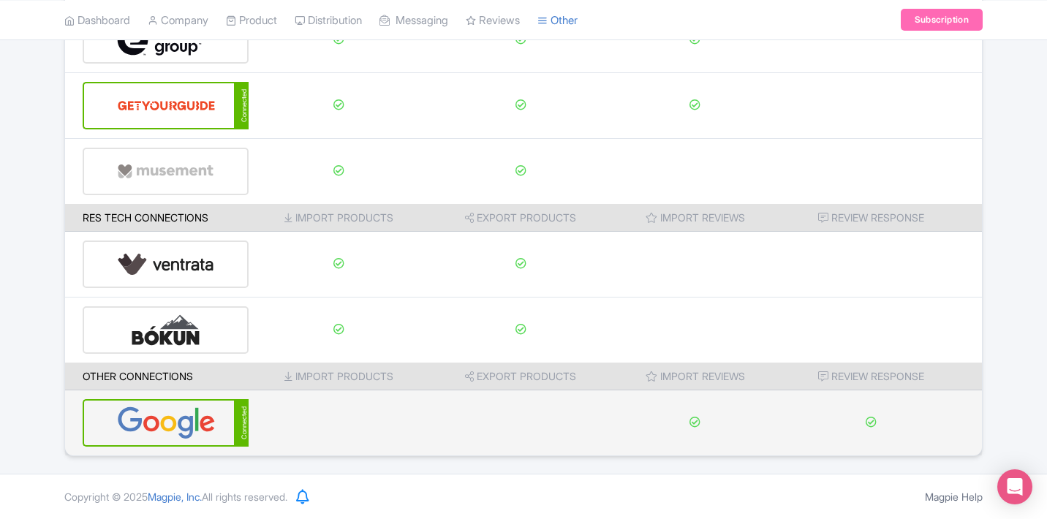
click at [477, 426] on td at bounding box center [520, 423] width 184 height 66
click at [241, 422] on div "Connected" at bounding box center [241, 423] width 15 height 48
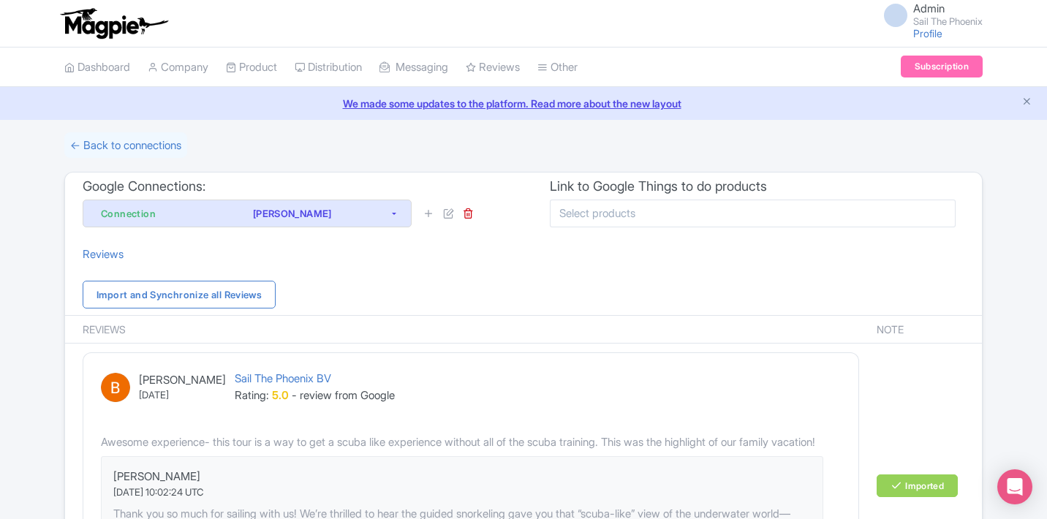
click at [570, 212] on input "select-multiple" at bounding box center [601, 213] width 84 height 13
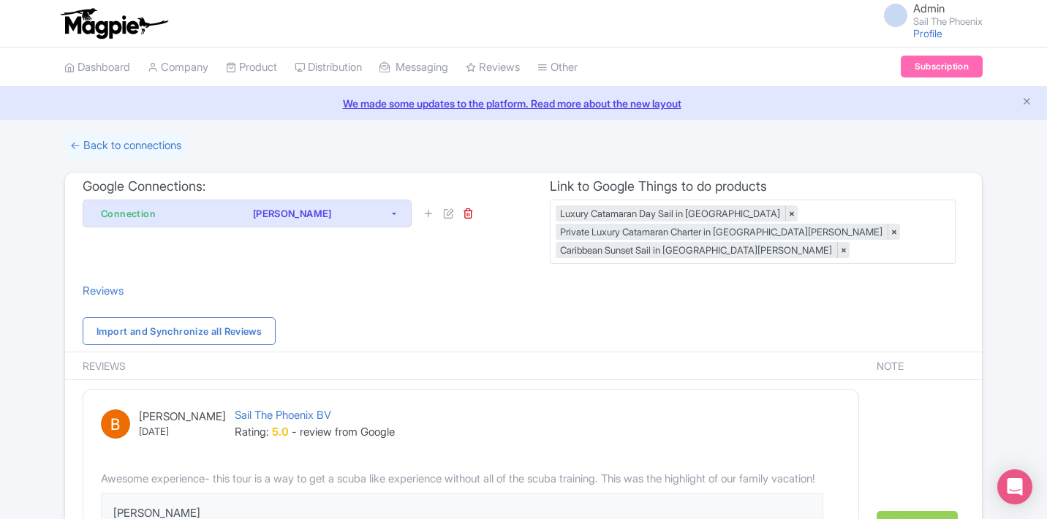
click at [338, 265] on div "Google Connections: Connection Megan Matthews Connection Megan Matthews" at bounding box center [294, 221] width 458 height 98
click at [140, 139] on link "← Back to connections" at bounding box center [125, 145] width 123 height 26
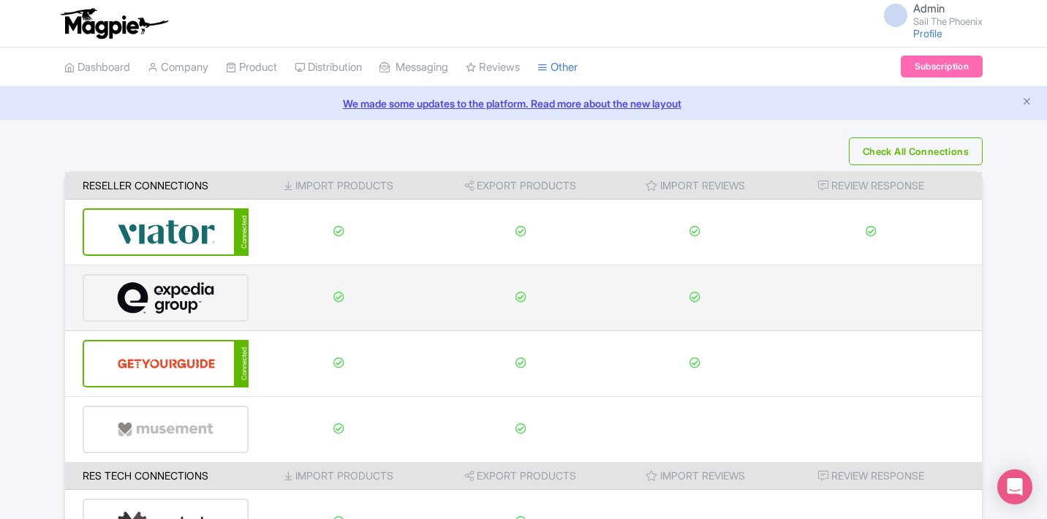
scroll to position [258, 0]
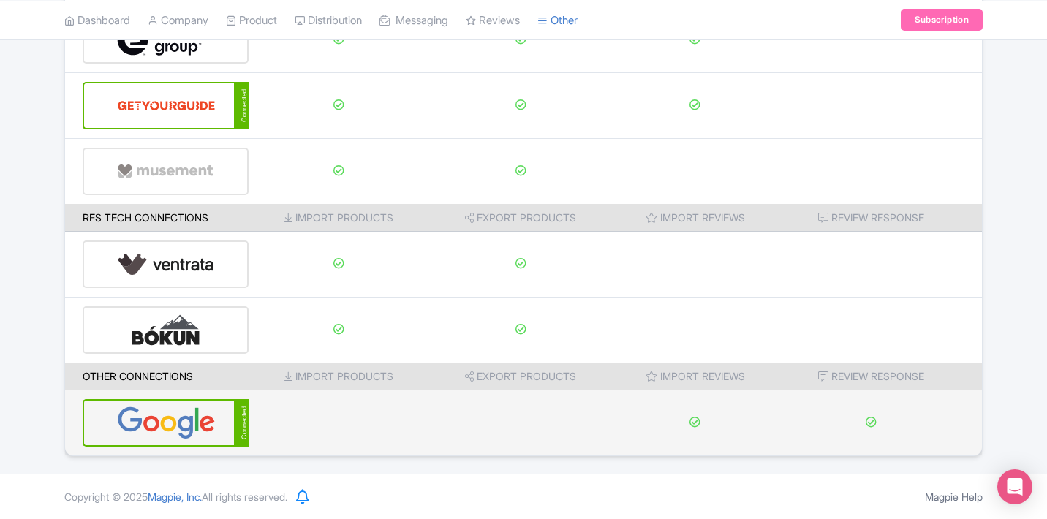
click at [237, 414] on div "Connected" at bounding box center [241, 423] width 15 height 48
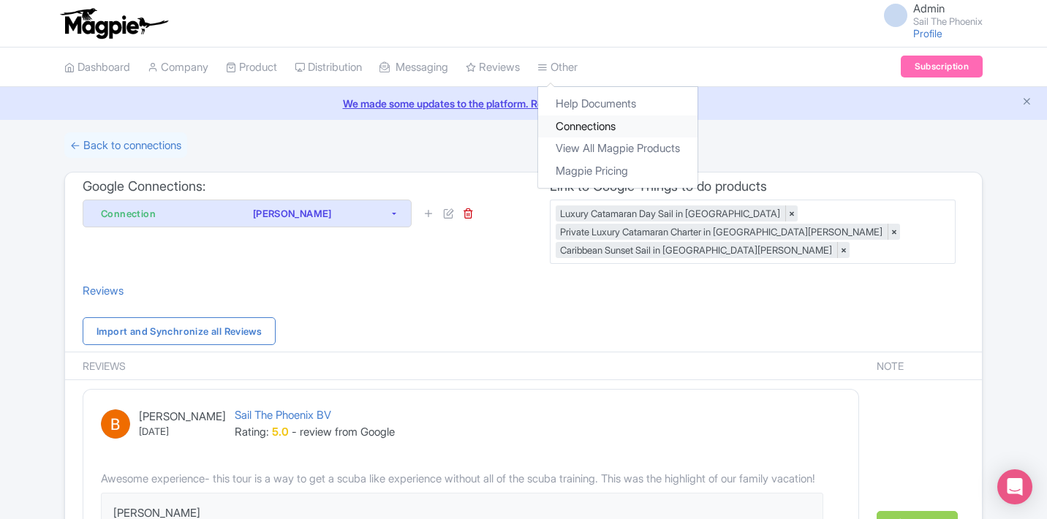
click at [597, 126] on link "Connections" at bounding box center [617, 126] width 159 height 23
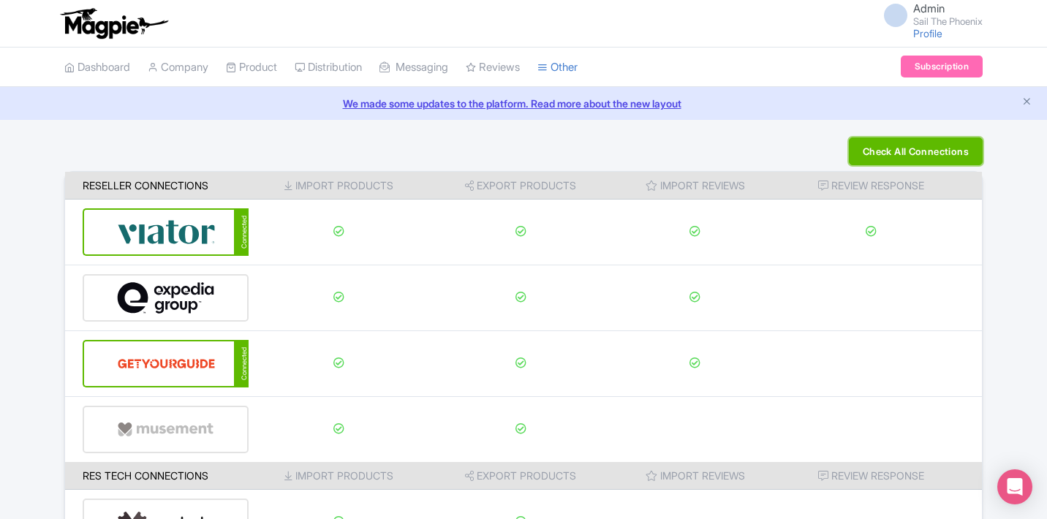
click at [866, 152] on button "Check All Connections" at bounding box center [915, 151] width 134 height 28
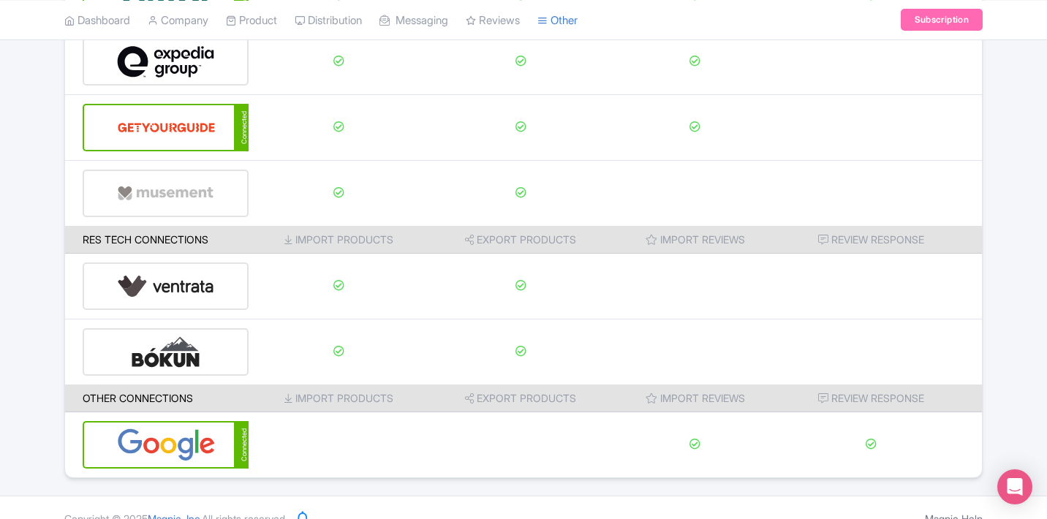
scroll to position [258, 0]
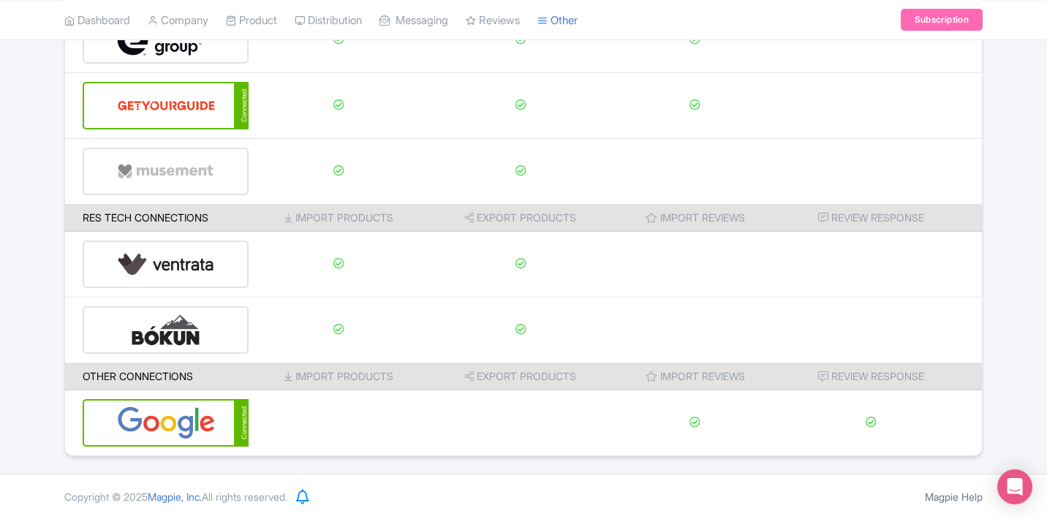
click at [347, 376] on th "Import Products" at bounding box center [338, 376] width 181 height 28
click at [482, 375] on th "Export Products" at bounding box center [520, 376] width 184 height 28
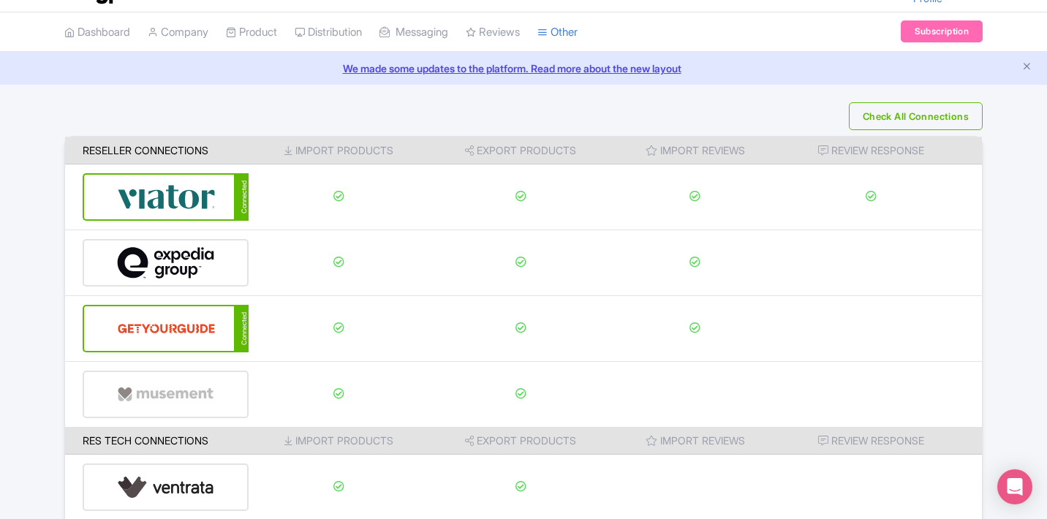
scroll to position [0, 0]
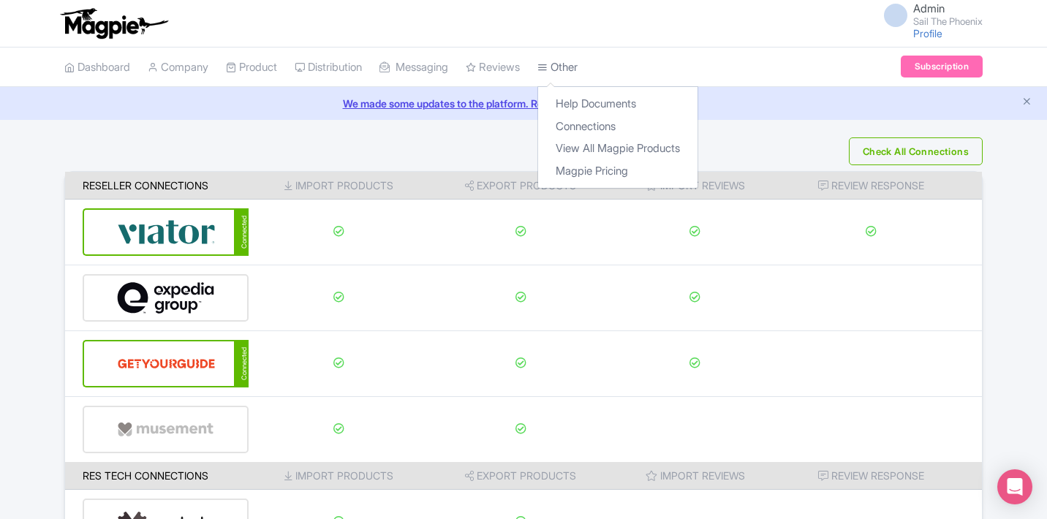
click at [577, 68] on link "Other" at bounding box center [557, 68] width 40 height 40
click at [583, 96] on link "Help Documents" at bounding box center [617, 104] width 159 height 23
